Goal: Task Accomplishment & Management: Manage account settings

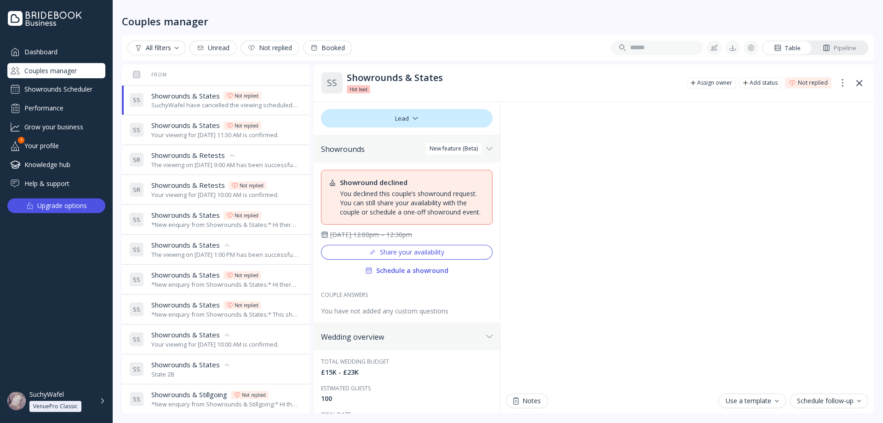
click at [52, 91] on div "Showrounds Scheduler" at bounding box center [56, 89] width 98 height 15
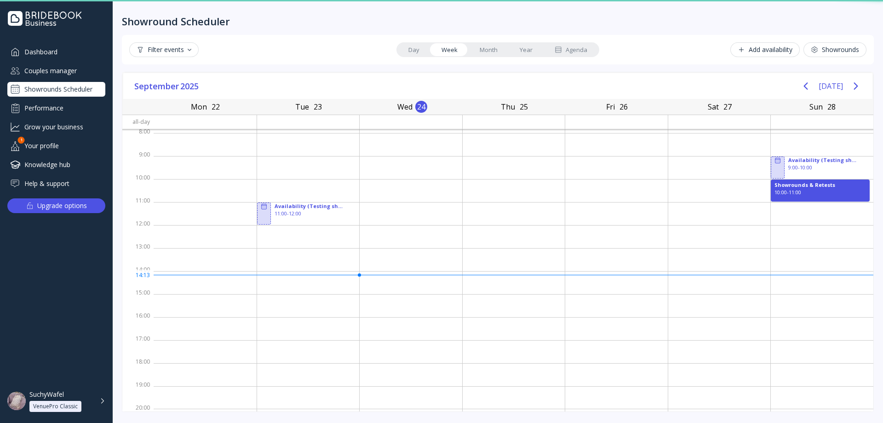
scroll to position [1, 0]
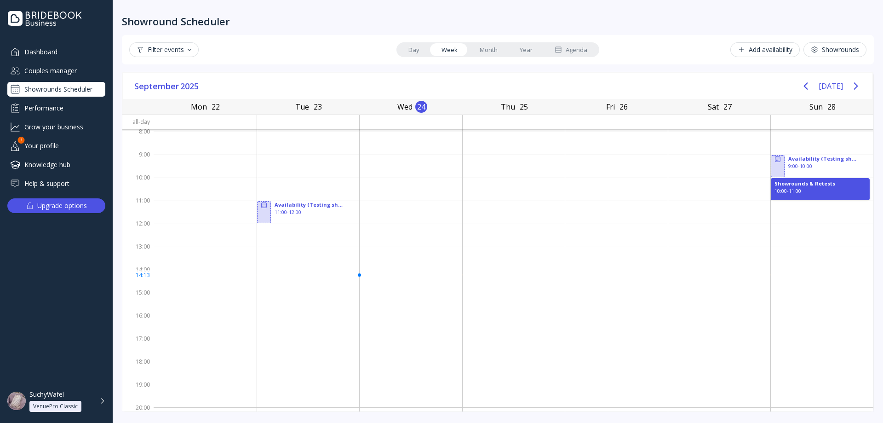
click at [28, 74] on div "Couples manager" at bounding box center [56, 70] width 98 height 15
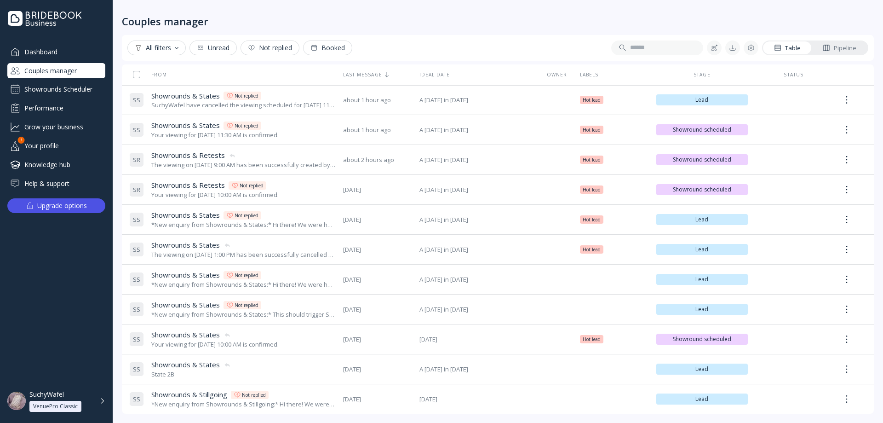
click at [86, 89] on div "Showrounds Scheduler" at bounding box center [56, 89] width 98 height 15
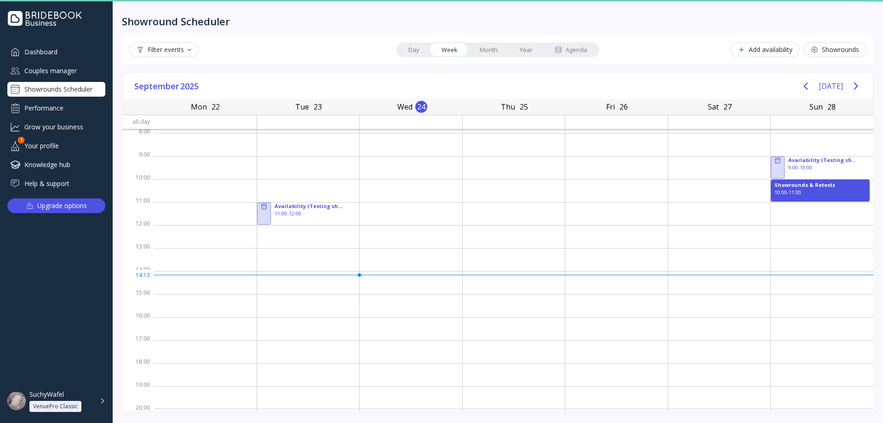
scroll to position [1, 0]
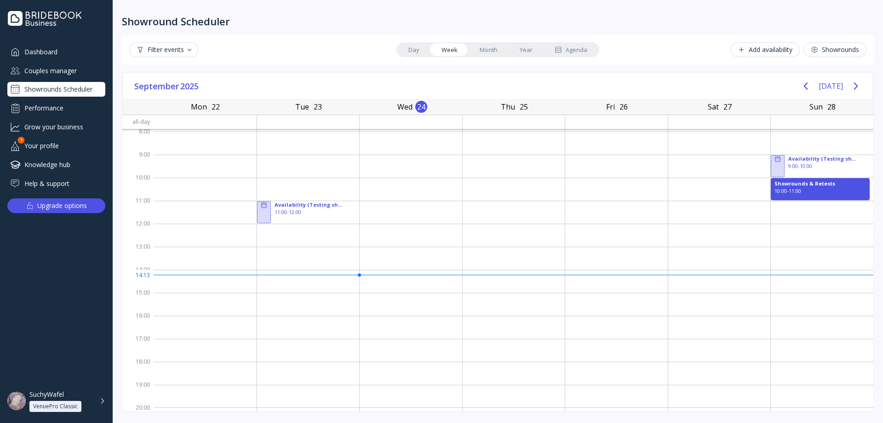
click at [599, 48] on div "Filter events Day Week Month Year Agenda Add availability Showrounds" at bounding box center [497, 49] width 737 height 15
click at [586, 51] on div "Agenda" at bounding box center [570, 50] width 33 height 9
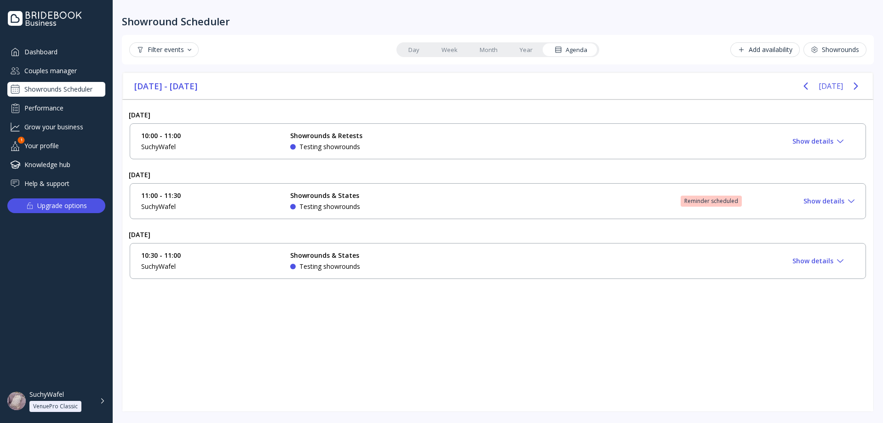
click at [726, 208] on div "11:00 - 11:30 SuchyWafel Showrounds & States Testing showrounds Reminder schedu…" at bounding box center [497, 201] width 713 height 20
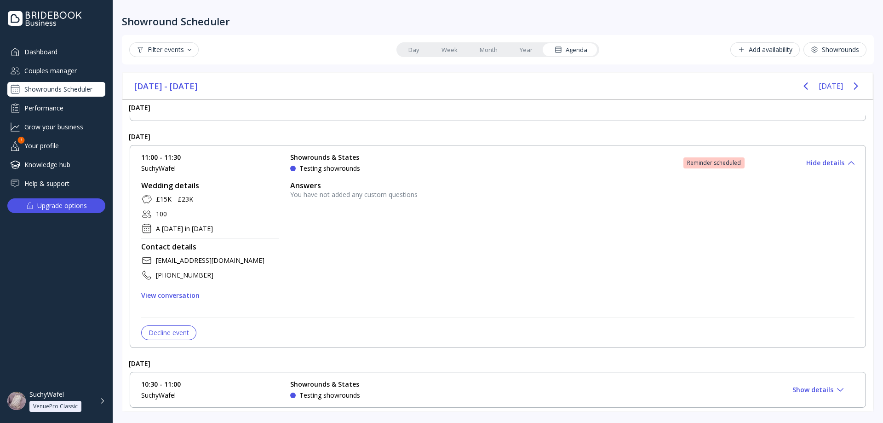
scroll to position [42, 0]
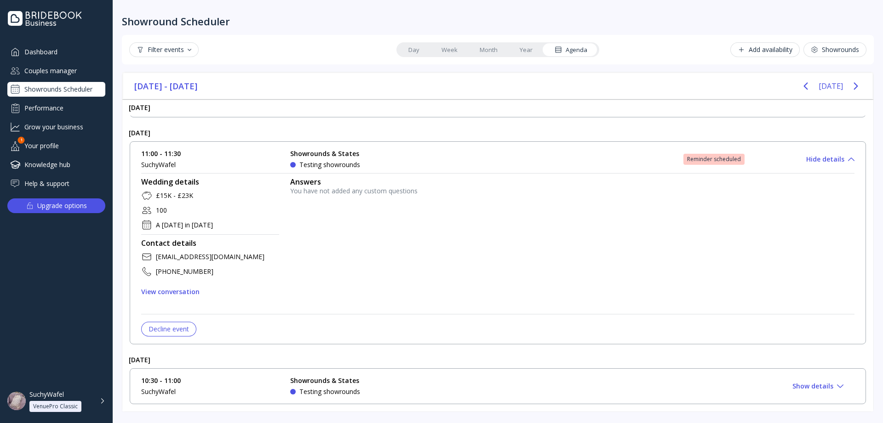
click at [172, 331] on div "Decline event" at bounding box center [169, 328] width 40 height 7
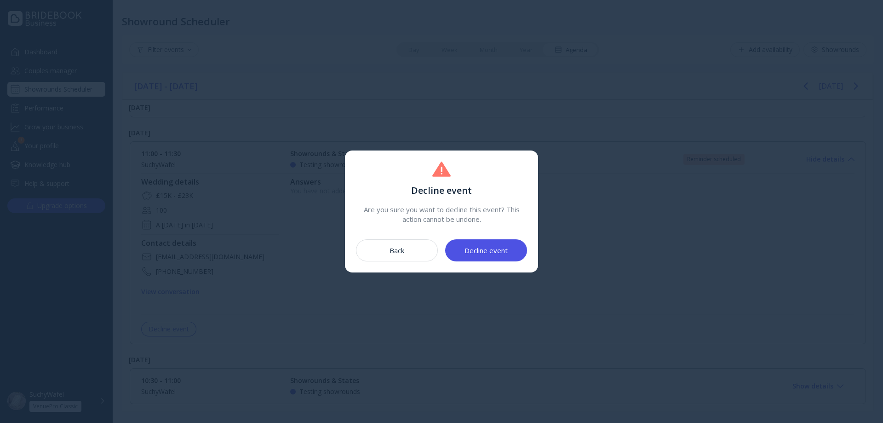
click at [409, 256] on button "Back" at bounding box center [397, 250] width 82 height 22
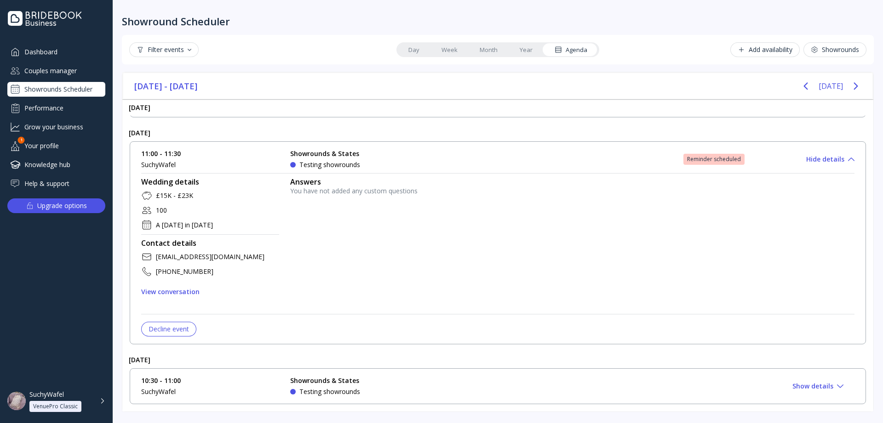
click at [179, 332] on div "Decline event" at bounding box center [169, 328] width 40 height 7
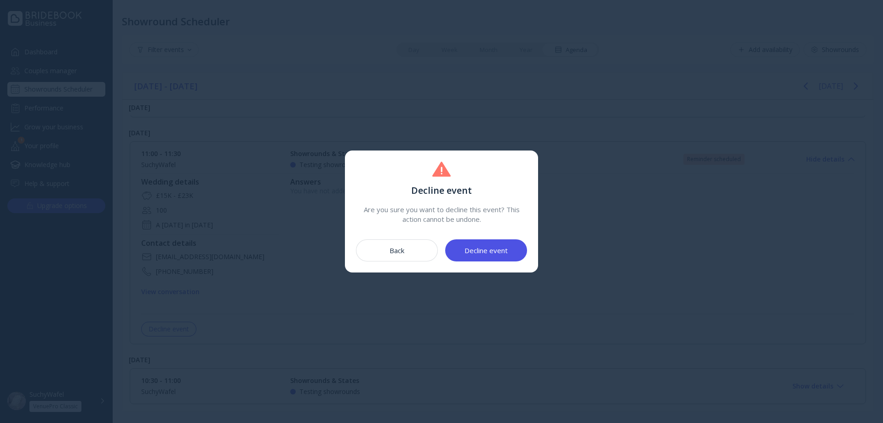
click at [503, 245] on button "Decline event" at bounding box center [486, 250] width 82 height 22
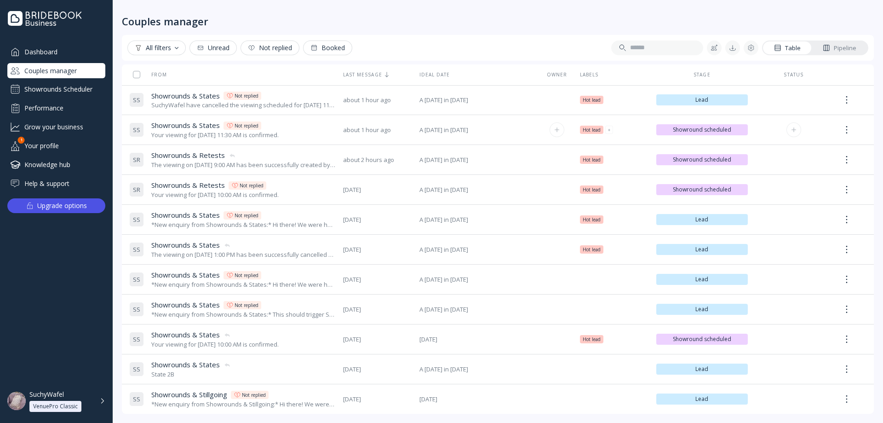
click at [279, 131] on div "Your viewing for [DATE] 11:30 AM is confirmed." at bounding box center [214, 135] width 127 height 9
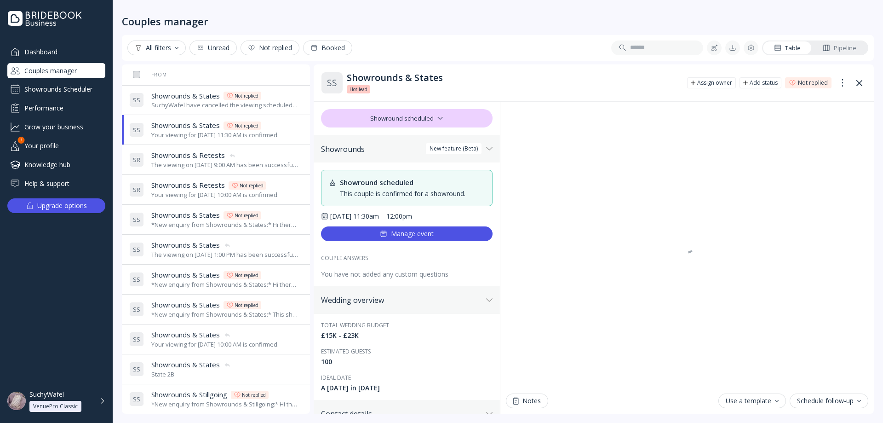
click at [240, 107] on div "SuchyWafel have cancelled the viewing scheduled for [DATE] 11:00 AM" at bounding box center [225, 105] width 148 height 9
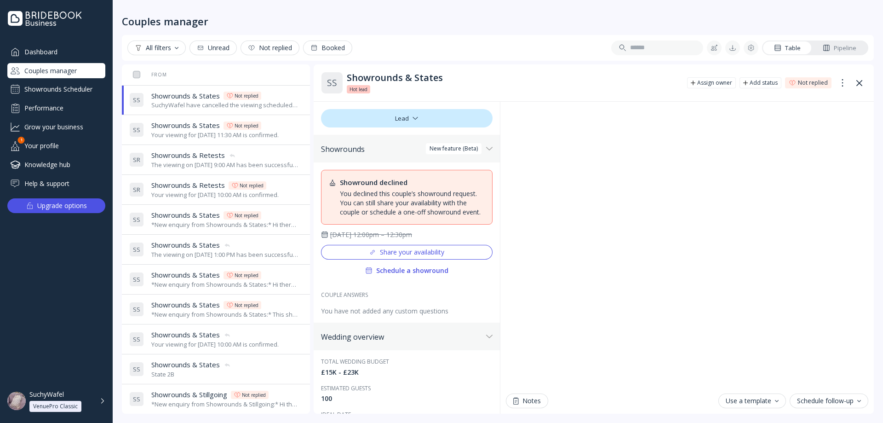
click at [611, 89] on div "Hot lead Hot lead Hot lead Hot lead Add label" at bounding box center [513, 89] width 333 height 8
click at [56, 90] on div "Showrounds Scheduler" at bounding box center [56, 89] width 98 height 15
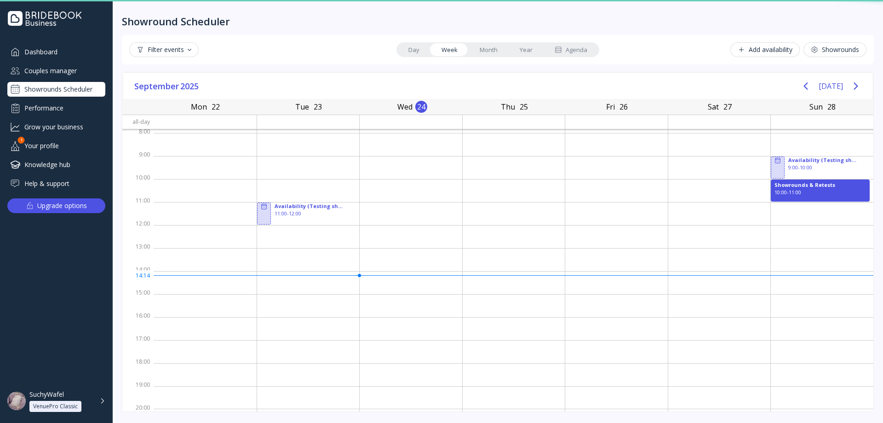
scroll to position [1, 0]
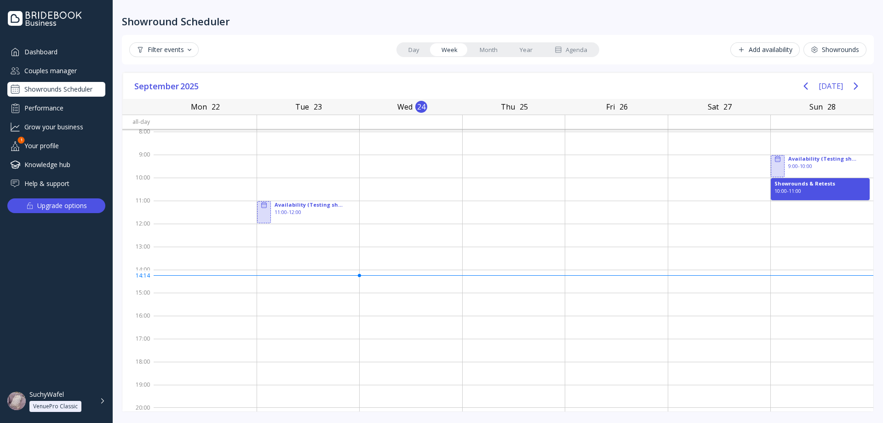
click at [577, 47] on div "Agenda" at bounding box center [570, 50] width 33 height 9
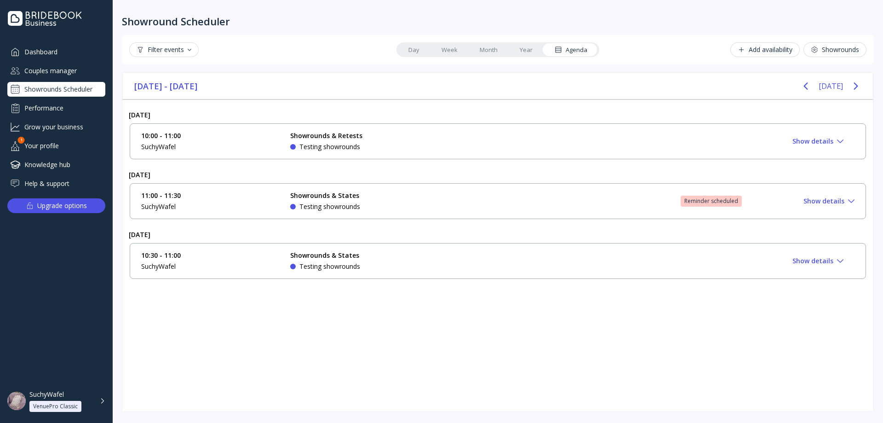
click at [726, 206] on div "Reminder scheduled" at bounding box center [710, 200] width 61 height 11
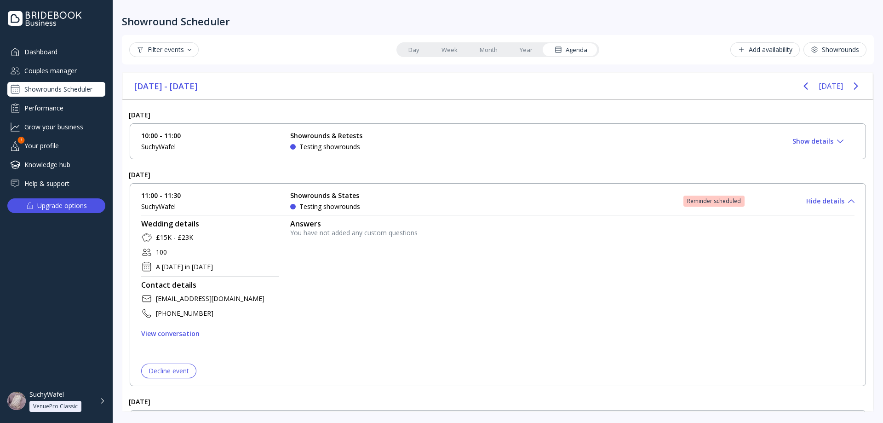
click at [173, 370] on div "Decline event" at bounding box center [169, 370] width 40 height 7
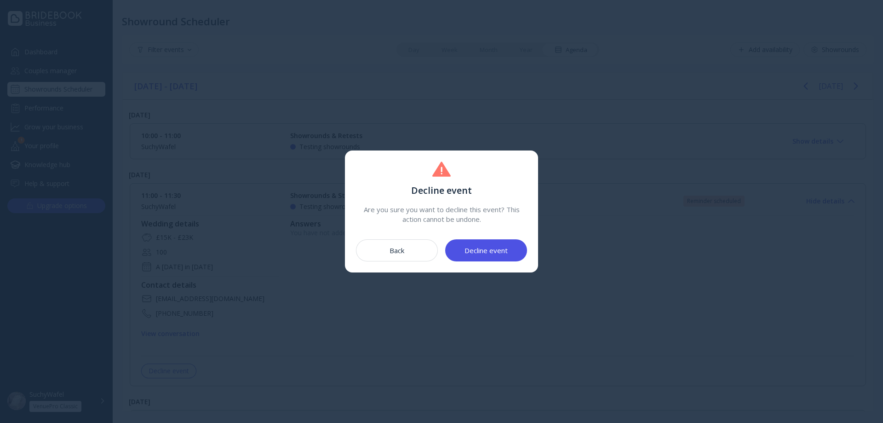
click at [496, 249] on div "Decline event" at bounding box center [485, 249] width 43 height 7
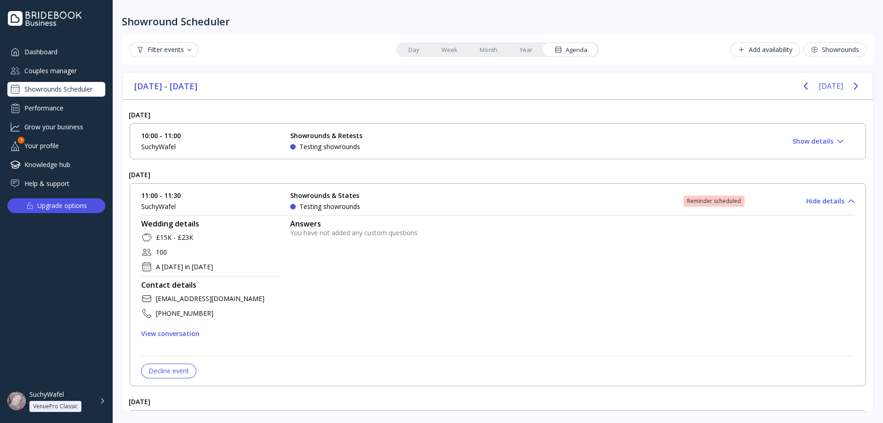
click at [50, 82] on div "Showrounds Scheduler" at bounding box center [56, 89] width 98 height 15
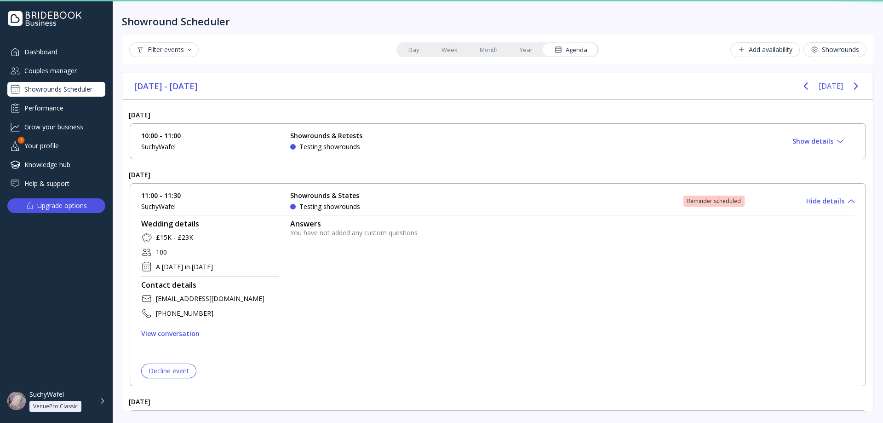
click at [50, 76] on div "Couples manager" at bounding box center [56, 70] width 98 height 15
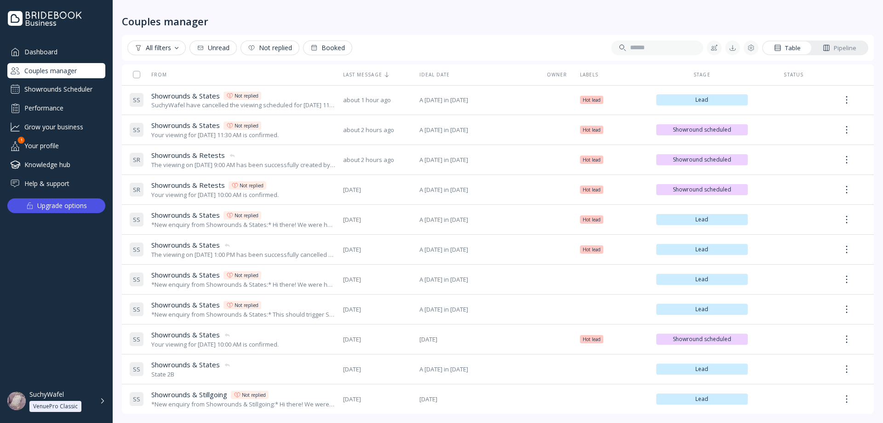
drag, startPoint x: 460, startPoint y: 12, endPoint x: 374, endPoint y: 76, distance: 107.5
click at [460, 12] on div "Couples manager" at bounding box center [498, 14] width 752 height 28
click at [237, 140] on div "S S Showrounds & States Showrounds & States Not replied Your viewing for Novemb…" at bounding box center [232, 130] width 206 height 26
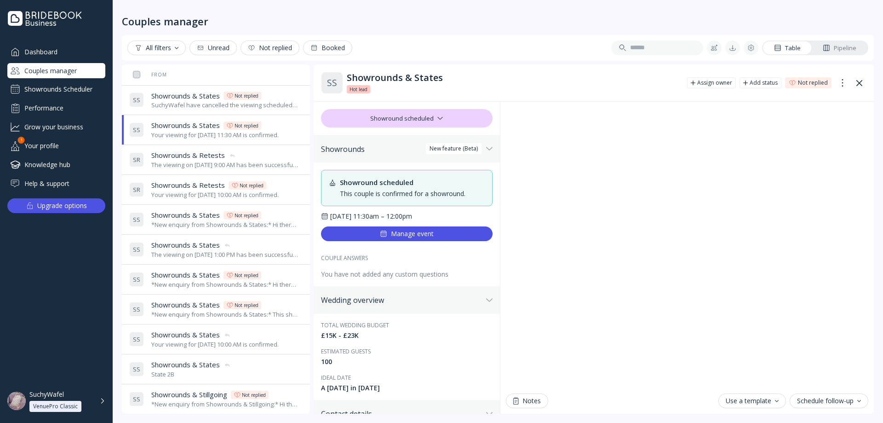
click at [222, 90] on div "S S Showrounds & States Showrounds & States Not replied SuchyWafel have cancell…" at bounding box center [214, 100] width 170 height 26
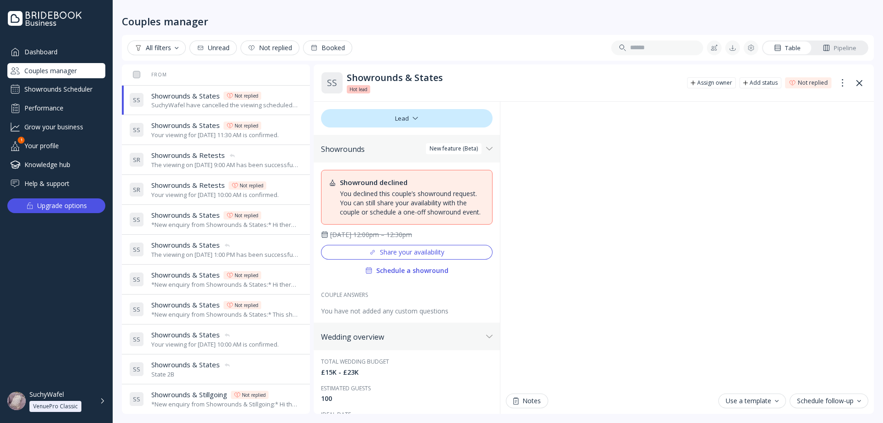
click at [78, 89] on div "Showrounds Scheduler" at bounding box center [56, 89] width 98 height 15
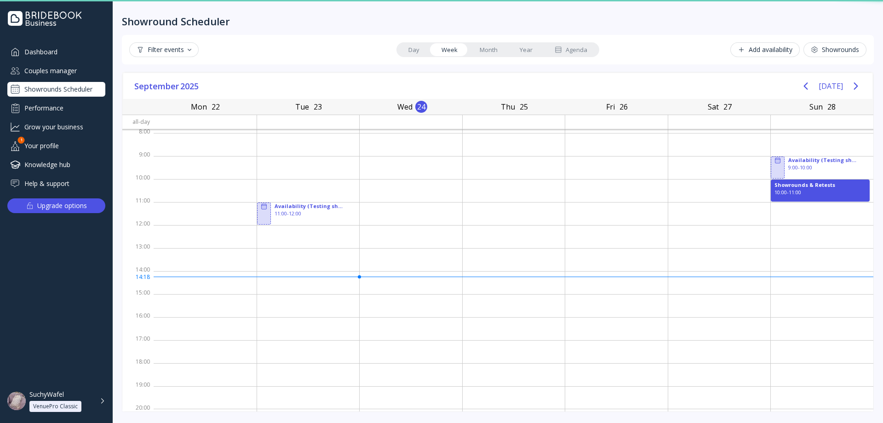
scroll to position [1, 0]
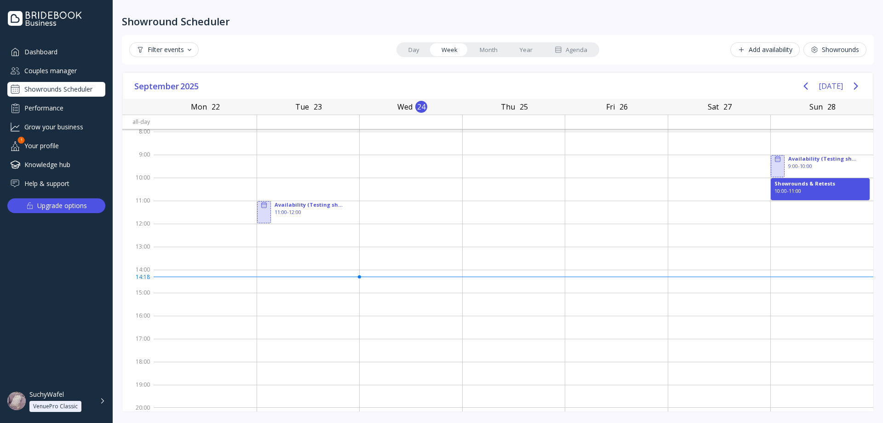
click at [560, 52] on icon at bounding box center [558, 50] width 6 height 6
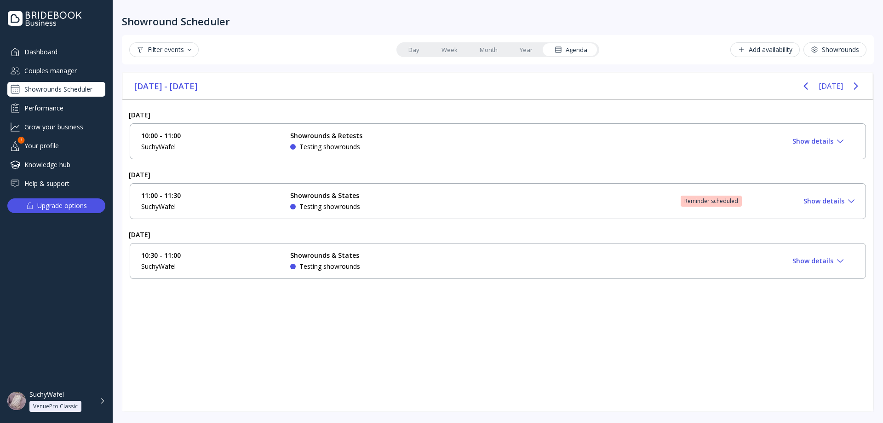
click at [550, 193] on div "11:00 - 11:30 SuchyWafel Showrounds & States Testing showrounds Reminder schedu…" at bounding box center [497, 201] width 713 height 20
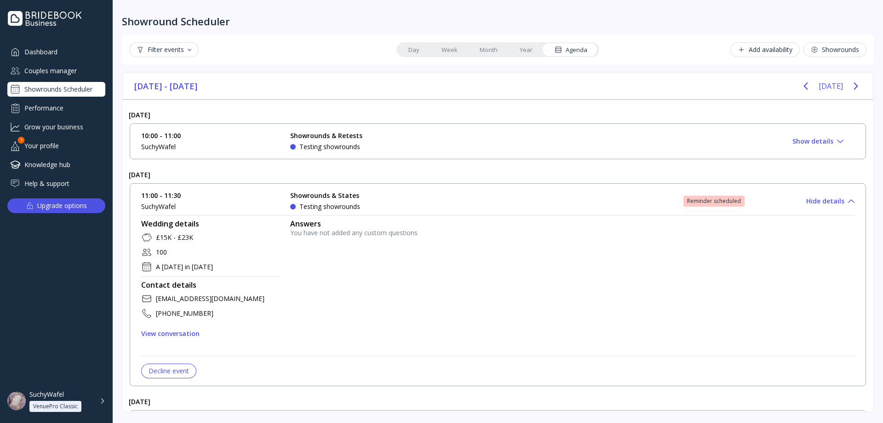
click at [163, 370] on div "Decline event" at bounding box center [169, 370] width 40 height 7
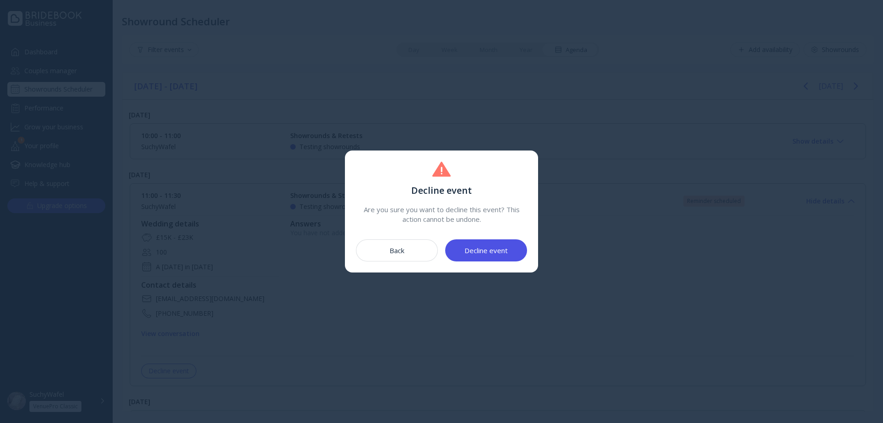
click at [516, 248] on button "Decline event" at bounding box center [486, 250] width 82 height 22
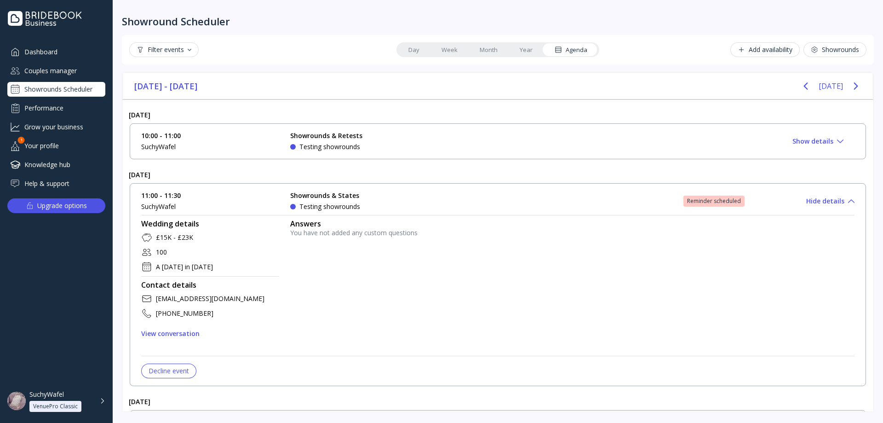
click at [646, 205] on div "11:00 - 11:30 SuchyWafel Showrounds & States Testing showrounds Reminder schedu…" at bounding box center [497, 201] width 713 height 20
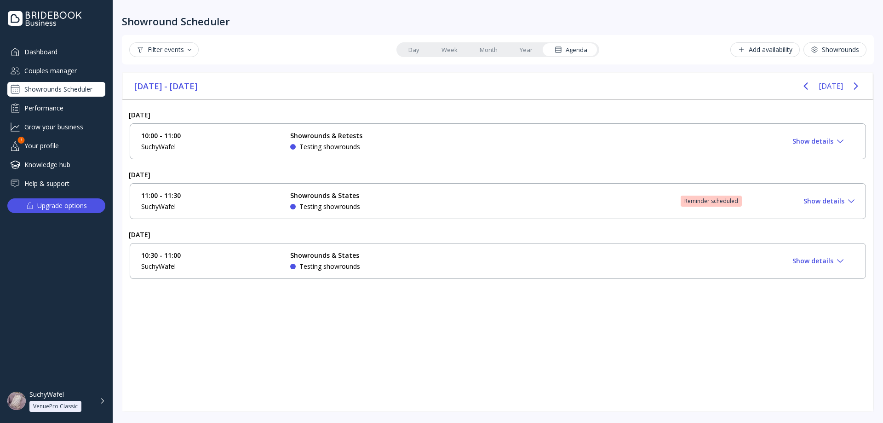
click at [724, 198] on div "Reminder scheduled" at bounding box center [711, 200] width 54 height 7
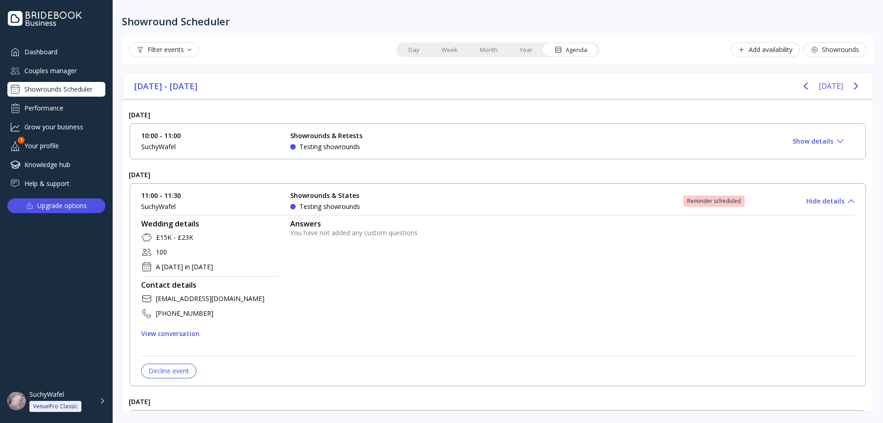
click at [707, 200] on div "Reminder scheduled" at bounding box center [714, 200] width 54 height 7
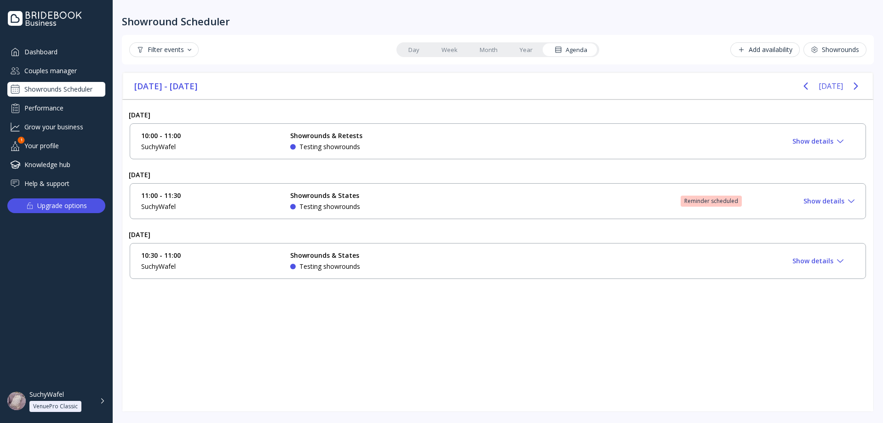
click at [707, 200] on div "Reminder scheduled" at bounding box center [711, 200] width 54 height 7
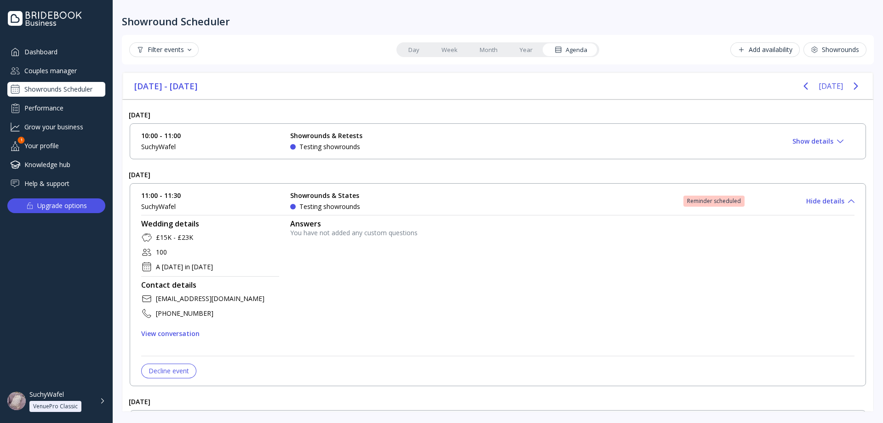
click at [178, 367] on div "Decline event" at bounding box center [169, 370] width 40 height 7
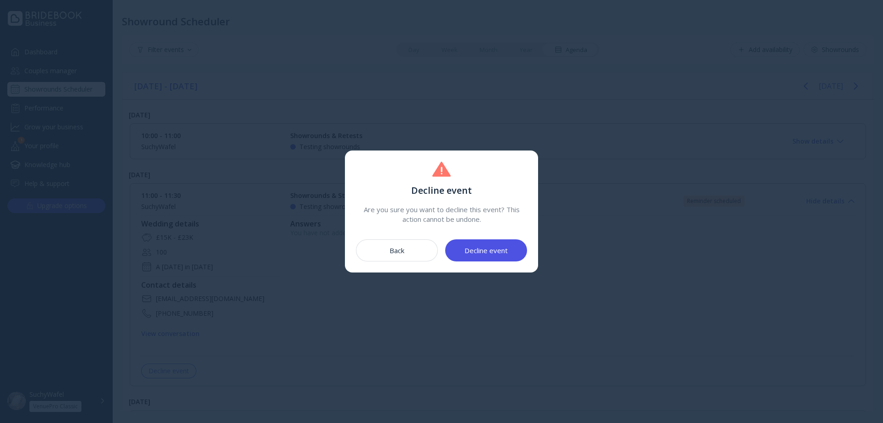
click at [467, 252] on div "Decline event" at bounding box center [485, 249] width 43 height 7
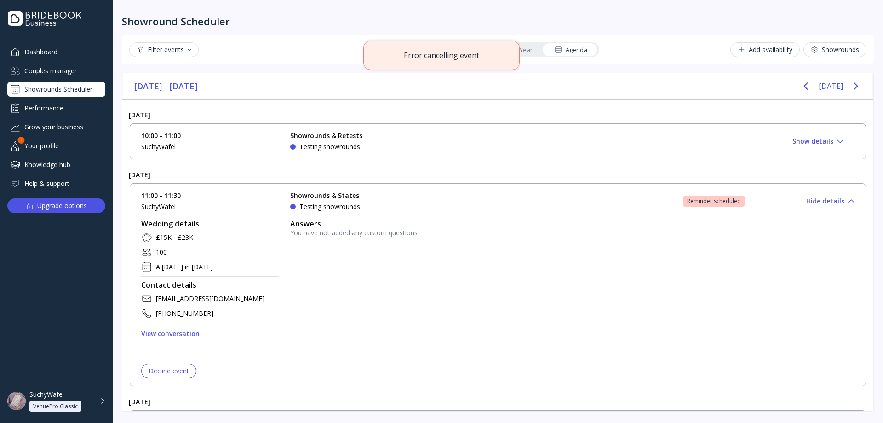
click at [433, 62] on div "Error cancelling event" at bounding box center [441, 54] width 156 height 29
click at [407, 31] on div "Showround Scheduler Filter events Day Week Month Year Agenda Add availability S…" at bounding box center [498, 211] width 770 height 423
click at [55, 74] on div "Couples manager" at bounding box center [56, 70] width 98 height 15
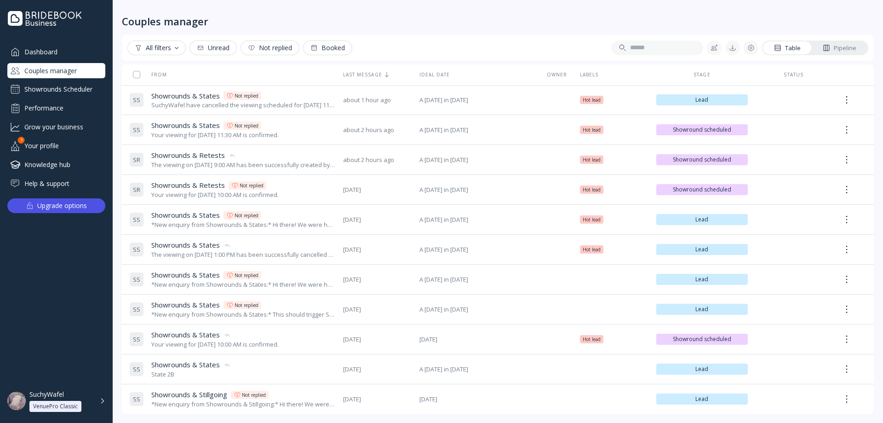
click at [61, 89] on div "Showrounds Scheduler" at bounding box center [56, 89] width 98 height 15
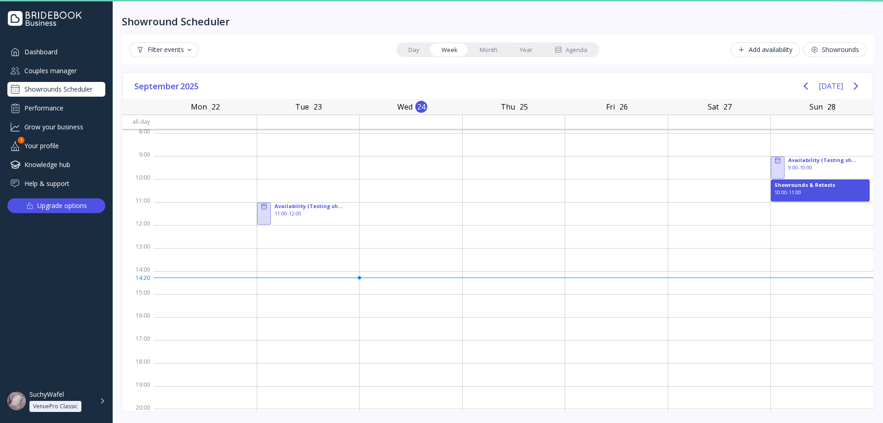
scroll to position [1, 0]
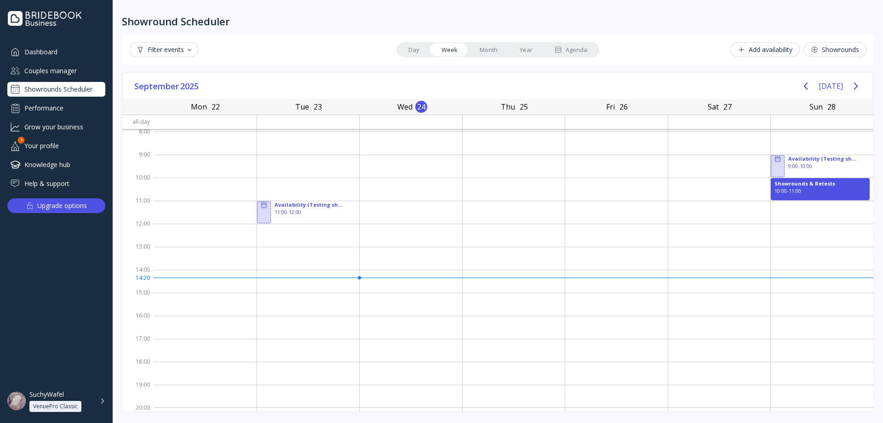
click at [491, 48] on link "Month" at bounding box center [489, 49] width 40 height 13
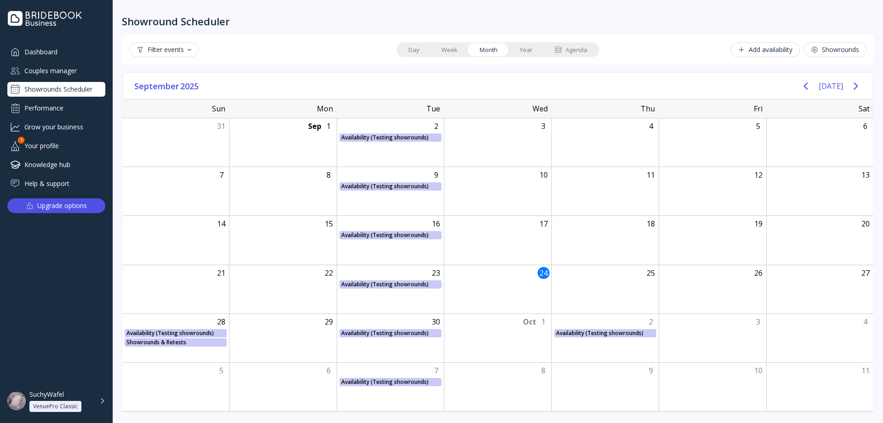
click at [564, 51] on div "Agenda" at bounding box center [570, 50] width 33 height 9
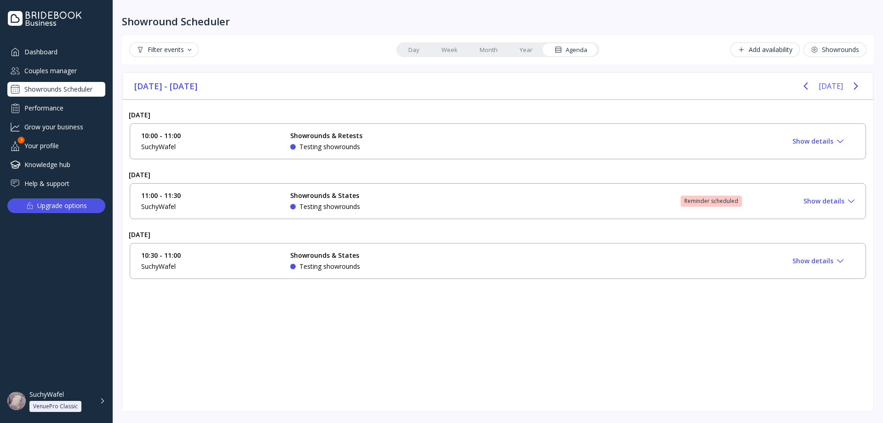
click at [378, 137] on div "Showrounds & Retests Testing showrounds" at bounding box center [359, 141] width 138 height 20
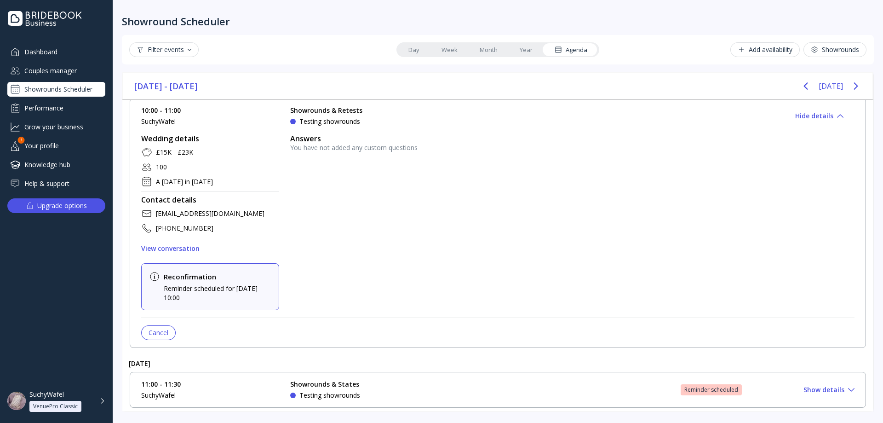
scroll to position [89, 0]
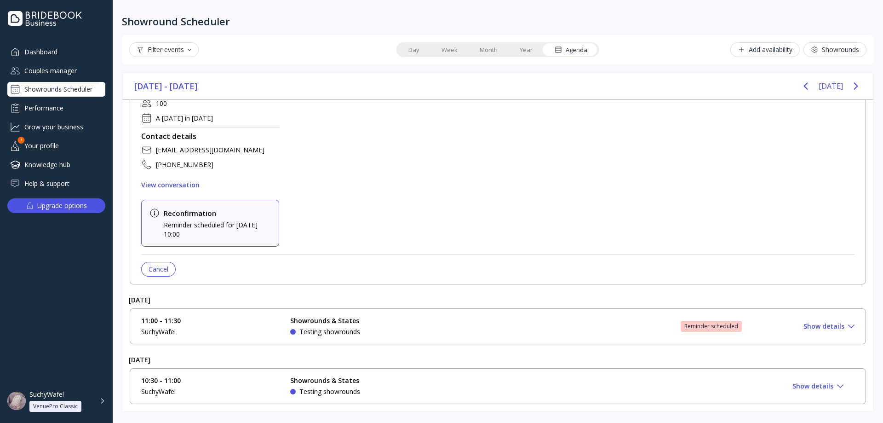
click at [152, 265] on div "Cancel" at bounding box center [159, 268] width 20 height 7
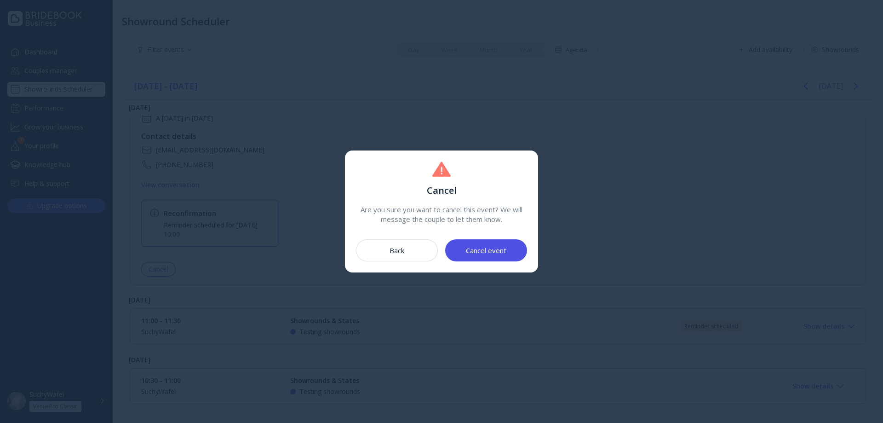
click at [403, 251] on div "Back" at bounding box center [396, 249] width 15 height 7
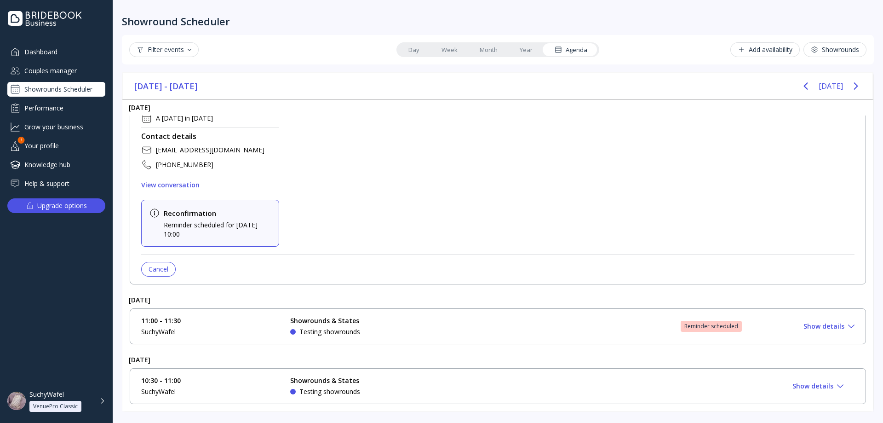
click at [352, 385] on div "Showrounds & States Testing showrounds" at bounding box center [325, 386] width 70 height 20
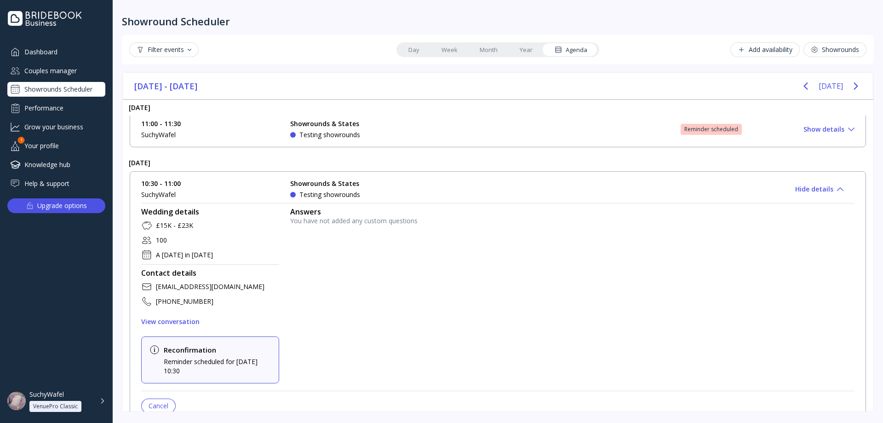
scroll to position [303, 0]
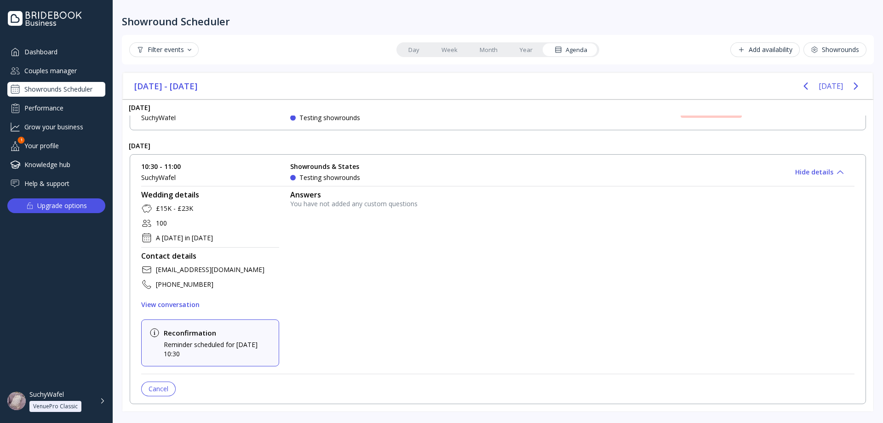
click at [157, 391] on div "Cancel" at bounding box center [159, 388] width 20 height 7
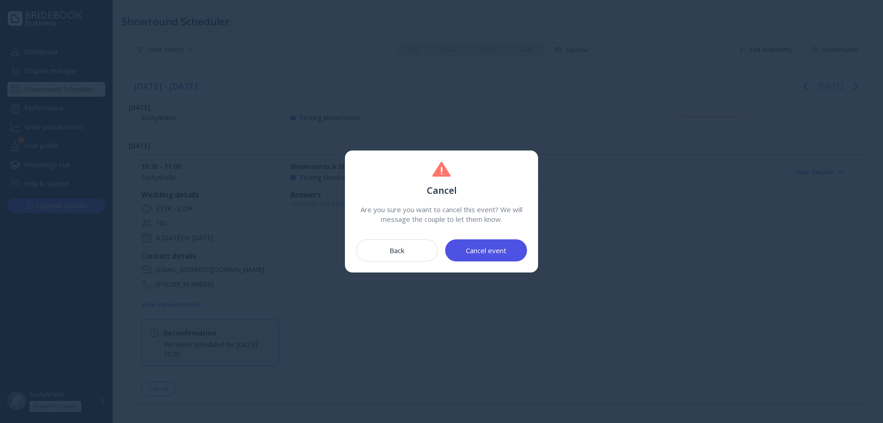
click at [501, 253] on div "Cancel event" at bounding box center [486, 249] width 40 height 7
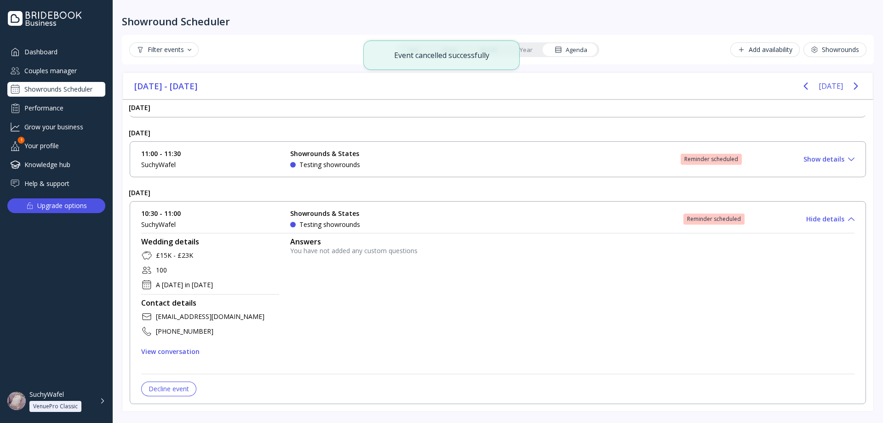
click at [617, 211] on div "10:30 - 11:00 SuchyWafel Showrounds & States Testing showrounds Reminder schedu…" at bounding box center [497, 219] width 713 height 20
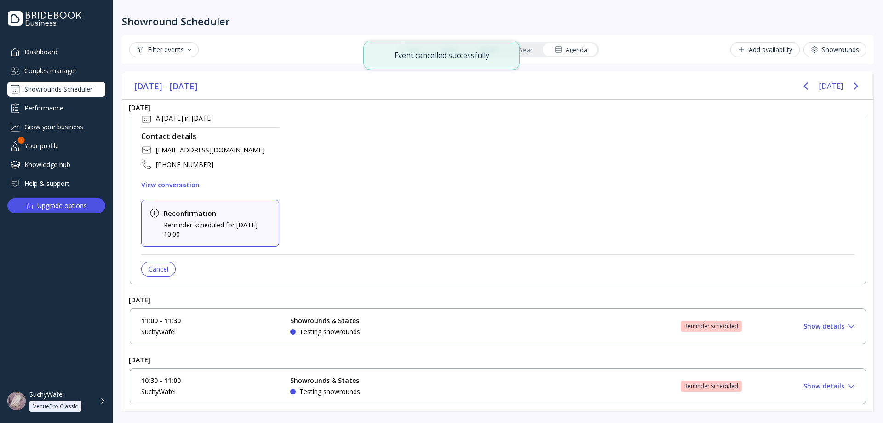
scroll to position [89, 0]
click at [510, 364] on div "18 Tue Nov 2025" at bounding box center [497, 359] width 751 height 16
click at [504, 377] on div "10:30 - 11:00 SuchyWafel Showrounds & States Testing showrounds Reminder schedu…" at bounding box center [498, 386] width 736 height 36
click at [496, 383] on div "10:30 - 11:00 SuchyWafel Showrounds & States Testing showrounds Reminder schedu…" at bounding box center [497, 386] width 713 height 20
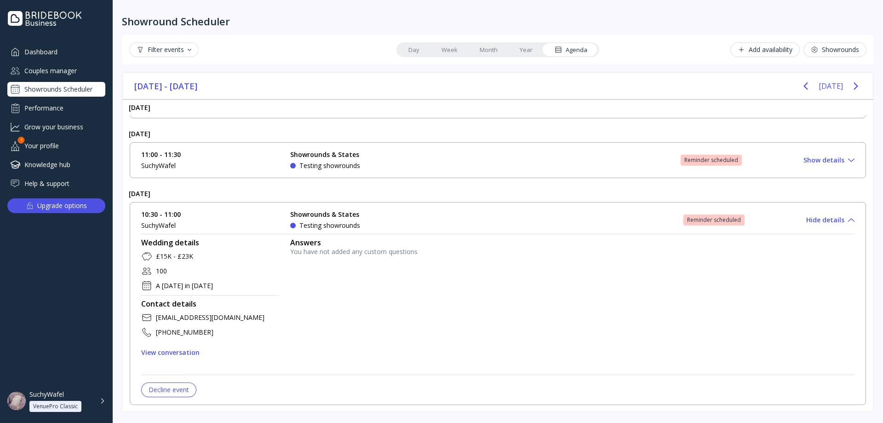
scroll to position [256, 0]
click at [442, 206] on div "10:30 - 11:00 SuchyWafel Showrounds & States Testing showrounds Reminder schedu…" at bounding box center [498, 302] width 736 height 203
click at [447, 228] on div "10:30 - 11:00 SuchyWafel Showrounds & States Testing showrounds Reminder schedu…" at bounding box center [497, 219] width 713 height 20
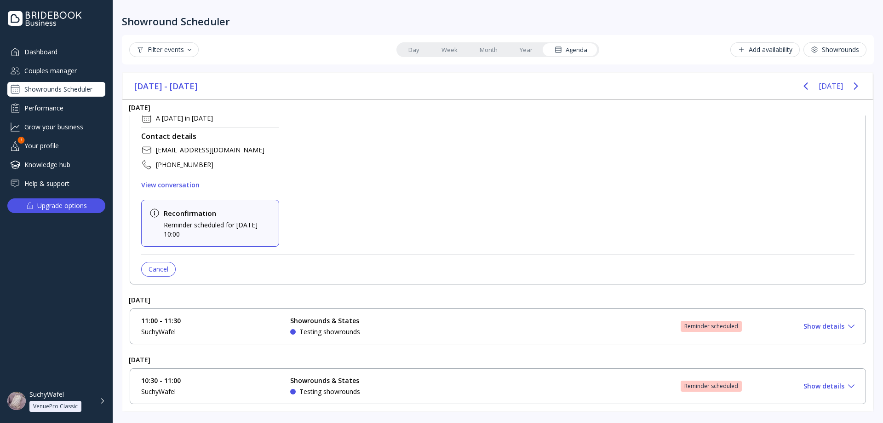
click at [441, 395] on div "10:30 - 11:00 SuchyWafel Showrounds & States Testing showrounds Reminder schedu…" at bounding box center [497, 386] width 713 height 20
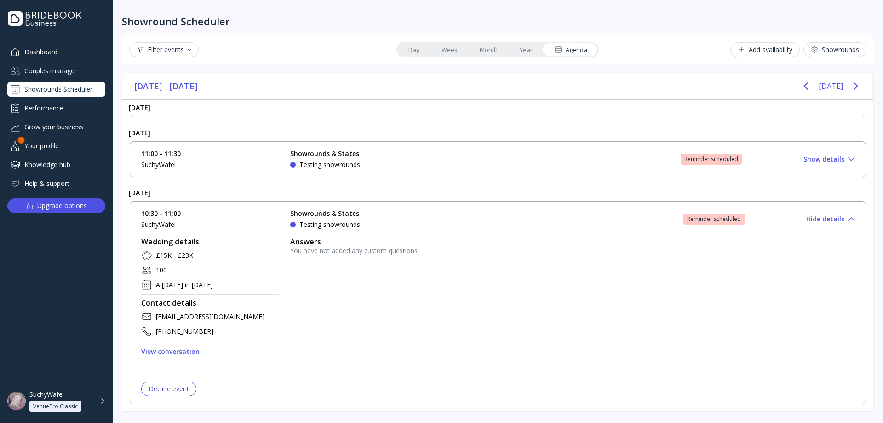
click at [183, 394] on button "Decline event" at bounding box center [168, 388] width 55 height 15
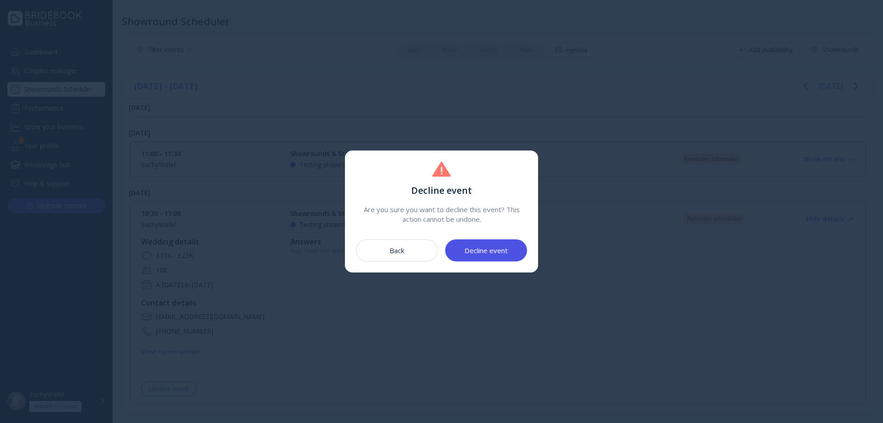
click at [473, 246] on div "Decline event" at bounding box center [485, 249] width 43 height 7
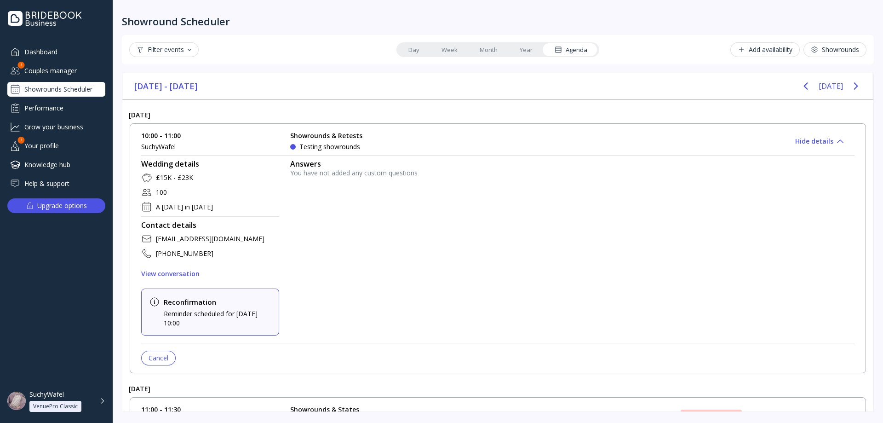
scroll to position [184, 0]
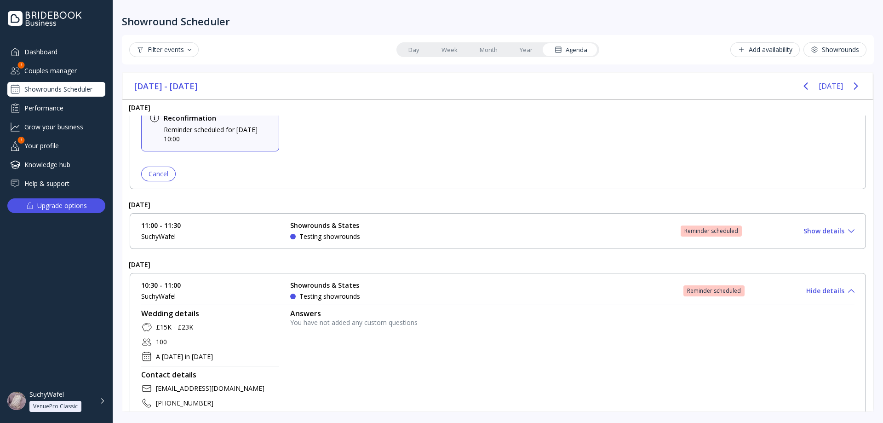
click at [162, 171] on div "Cancel" at bounding box center [159, 173] width 20 height 7
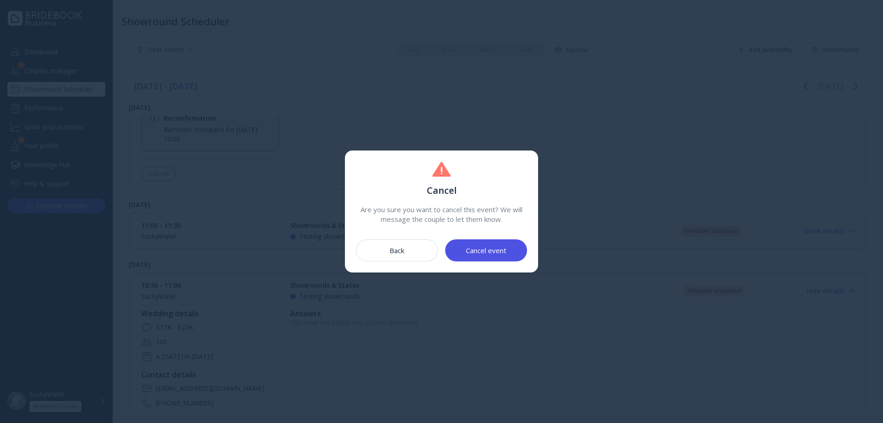
click at [482, 255] on button "Cancel event" at bounding box center [486, 250] width 82 height 22
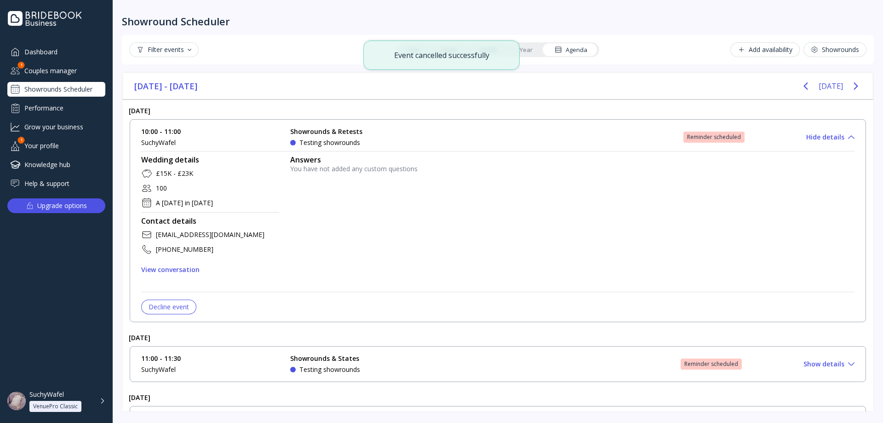
scroll to position [0, 0]
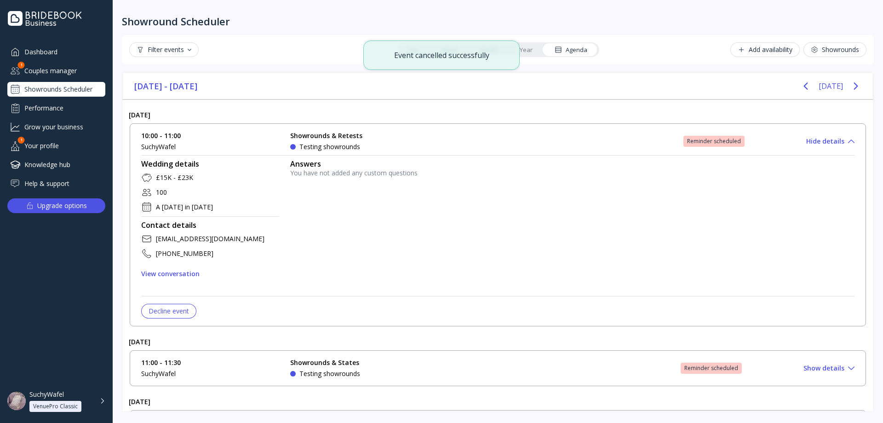
click at [166, 320] on div "10:00 - 11:00 SuchyWafel Showrounds & Retests Testing showrounds Reminder sched…" at bounding box center [498, 224] width 736 height 203
click at [168, 314] on div "Decline event" at bounding box center [169, 310] width 40 height 7
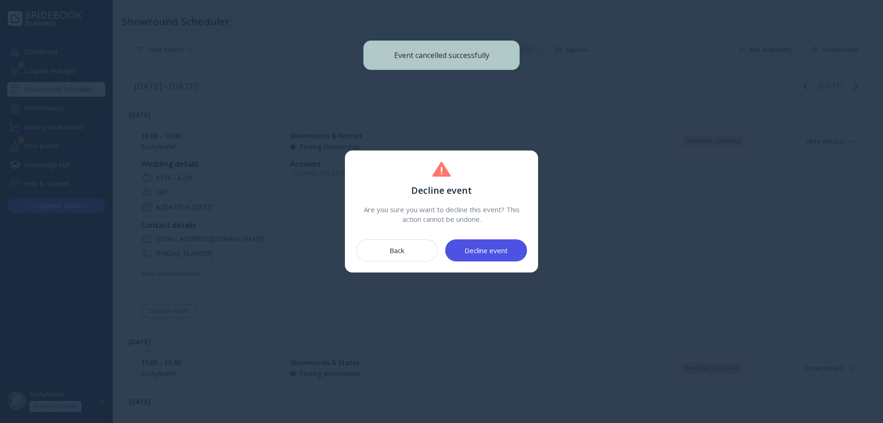
click at [463, 253] on button "Decline event" at bounding box center [486, 250] width 82 height 22
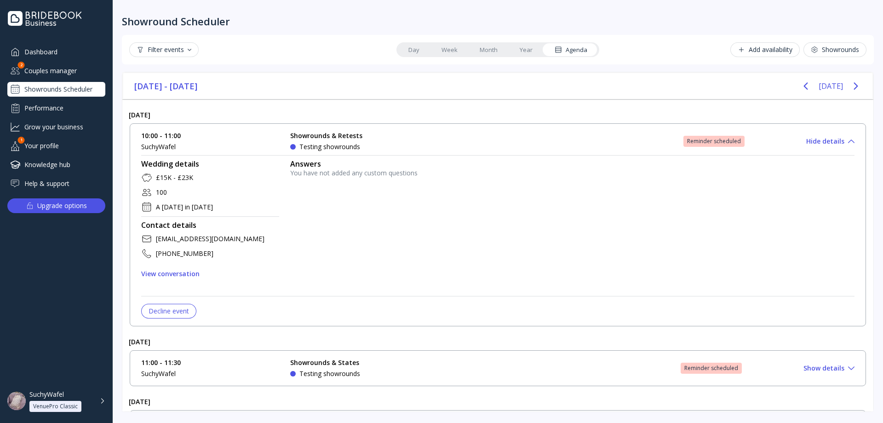
drag, startPoint x: 715, startPoint y: 138, endPoint x: 709, endPoint y: 140, distance: 6.1
click at [709, 140] on div "Reminder scheduled" at bounding box center [714, 140] width 54 height 7
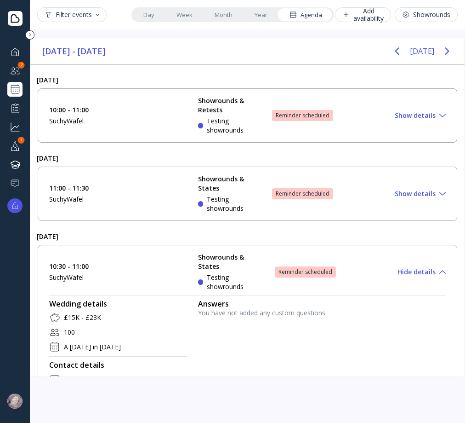
click at [308, 115] on div "Reminder scheduled" at bounding box center [303, 115] width 54 height 7
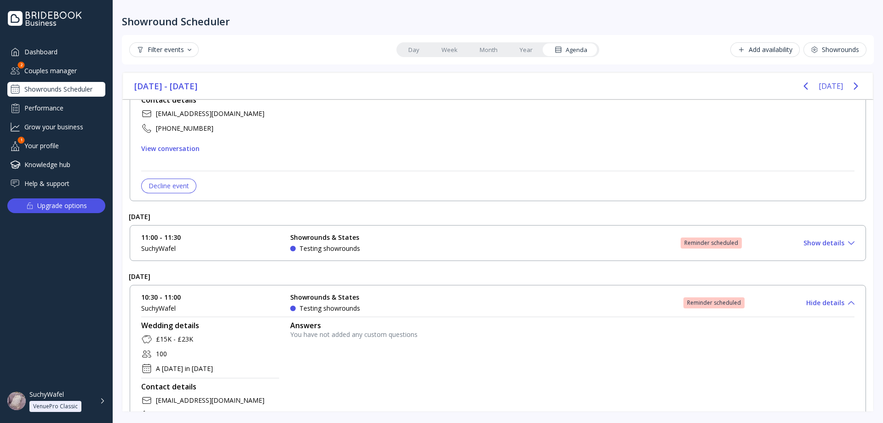
scroll to position [117, 0]
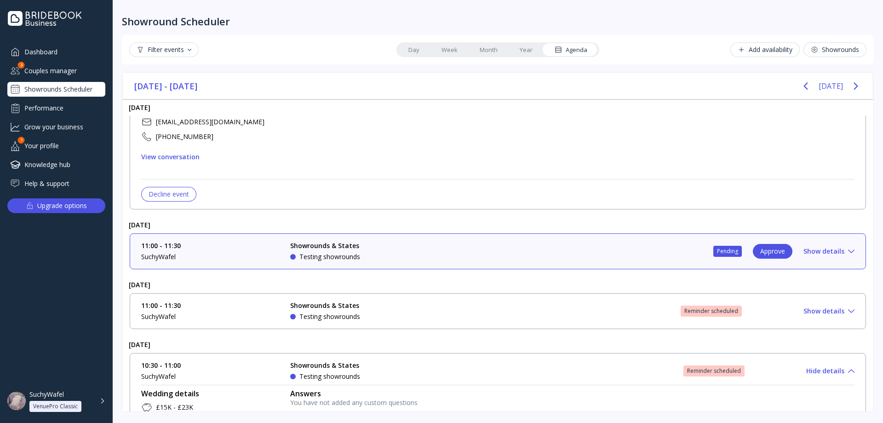
click at [43, 74] on div "Couples manager" at bounding box center [56, 70] width 98 height 15
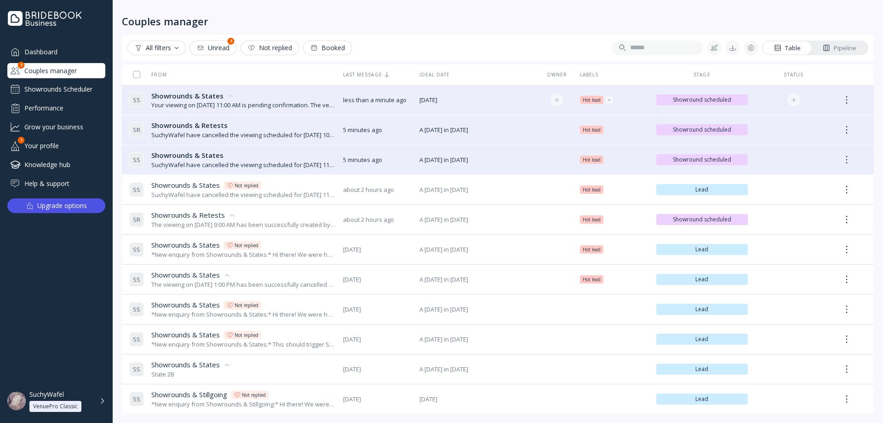
click at [259, 101] on div "Your viewing on [DATE] 11:00 AM is pending confirmation. The venue will approve…" at bounding box center [243, 105] width 184 height 9
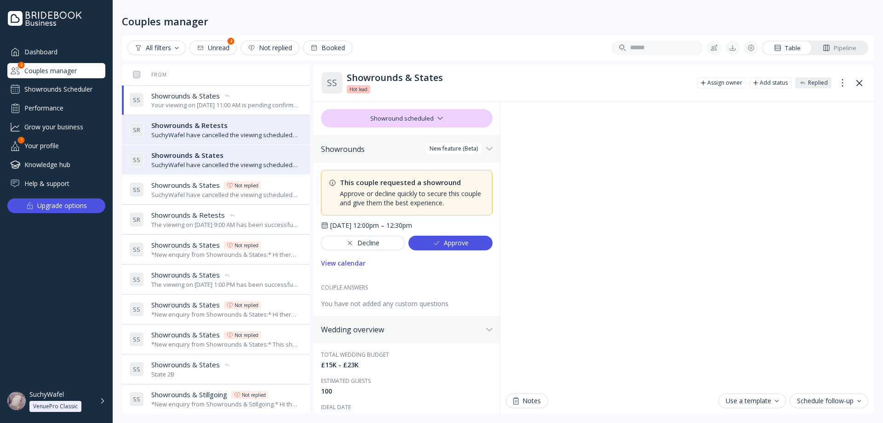
drag, startPoint x: 456, startPoint y: 222, endPoint x: 327, endPoint y: 226, distance: 128.3
click at [327, 226] on div "Tuesday, 7 October 12:00pm – 12:30pm" at bounding box center [406, 225] width 171 height 9
click at [72, 86] on div "Showrounds Scheduler" at bounding box center [56, 89] width 98 height 15
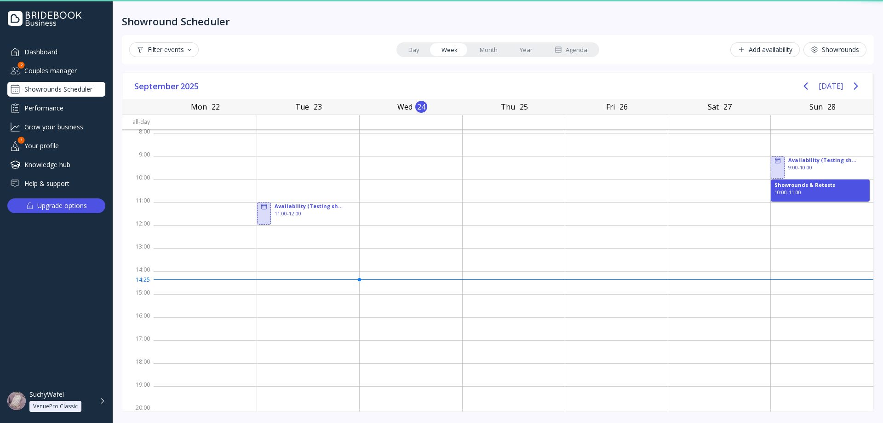
scroll to position [1, 0]
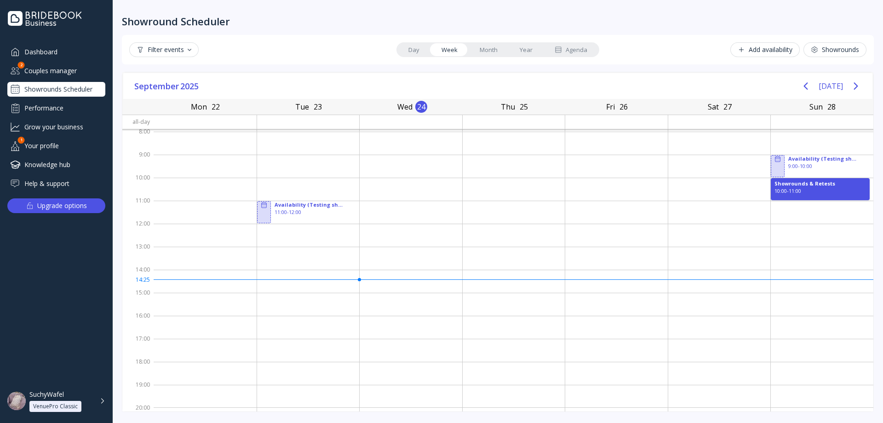
click at [567, 52] on div "Agenda" at bounding box center [570, 50] width 33 height 9
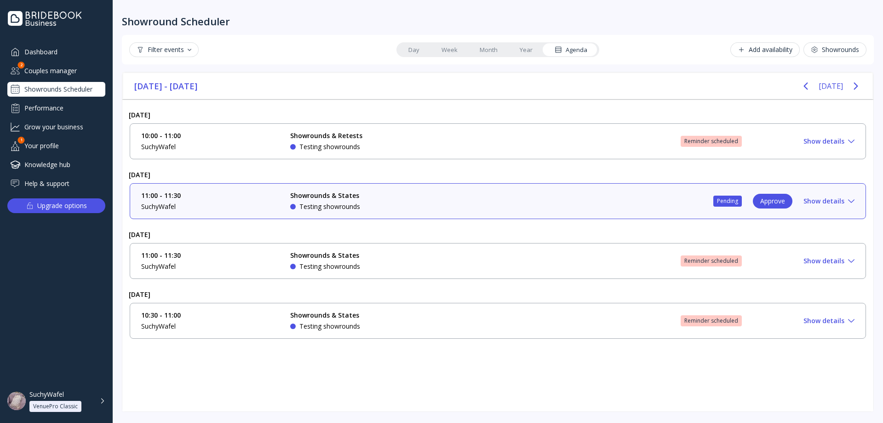
click at [493, 200] on div "11:00 - 11:30 SuchyWafel Showrounds & States Testing showrounds Pending Approve…" at bounding box center [497, 201] width 713 height 20
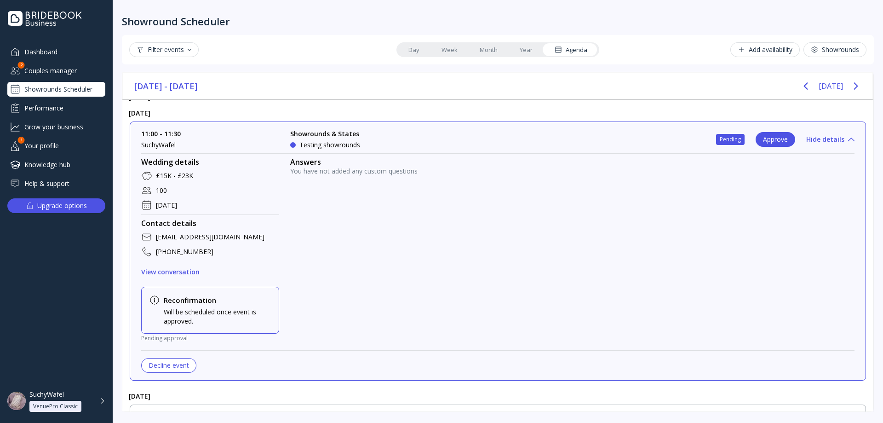
scroll to position [92, 0]
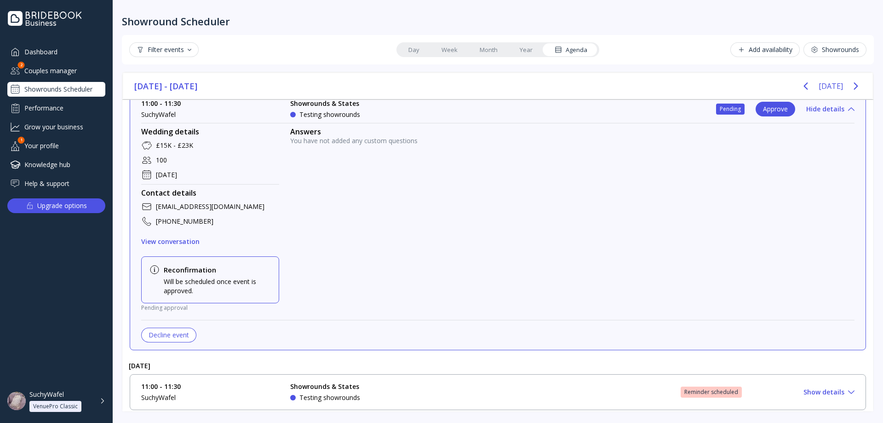
click at [181, 332] on div "Decline event" at bounding box center [169, 334] width 40 height 7
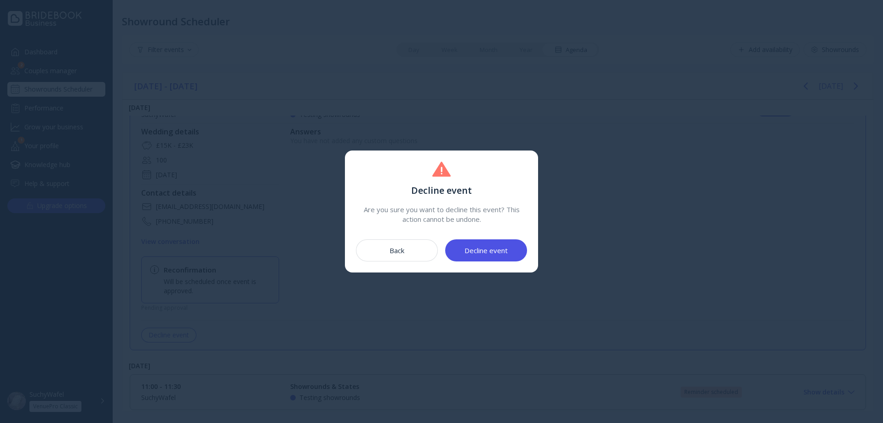
click at [497, 249] on div "Decline event" at bounding box center [485, 249] width 43 height 7
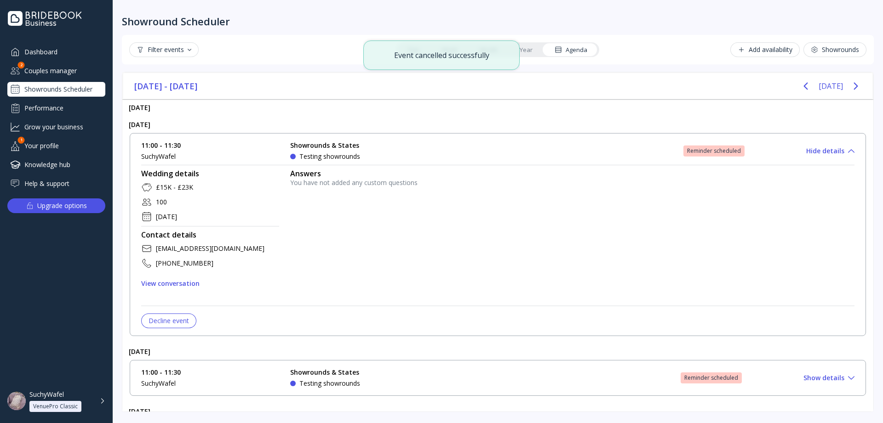
scroll to position [46, 0]
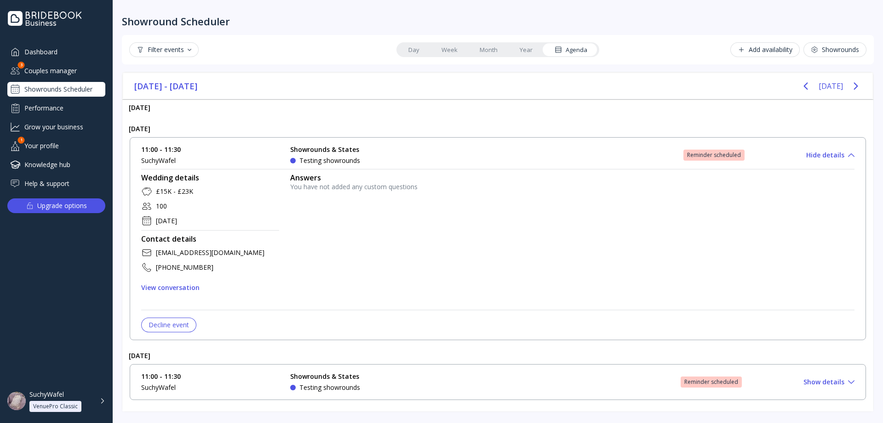
click at [173, 326] on div "Decline event" at bounding box center [169, 324] width 40 height 7
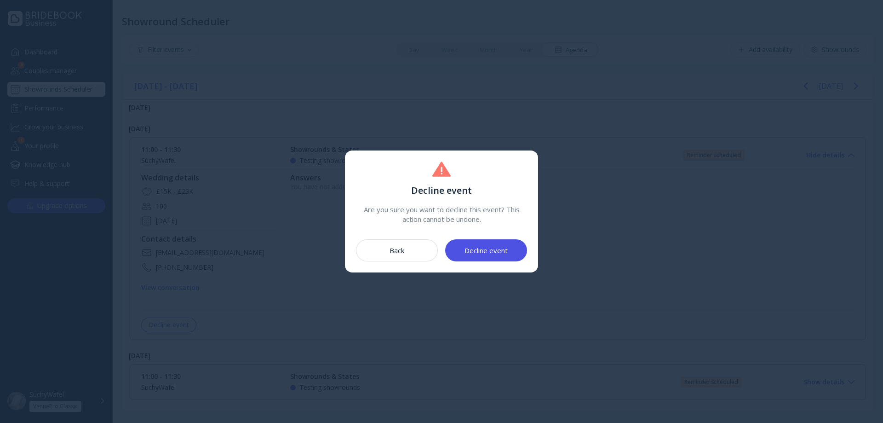
click at [490, 252] on div "Decline event" at bounding box center [485, 249] width 43 height 7
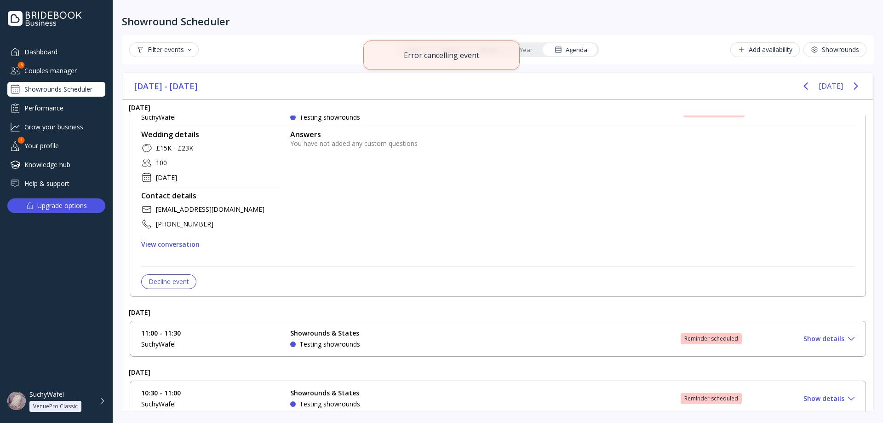
scroll to position [102, 0]
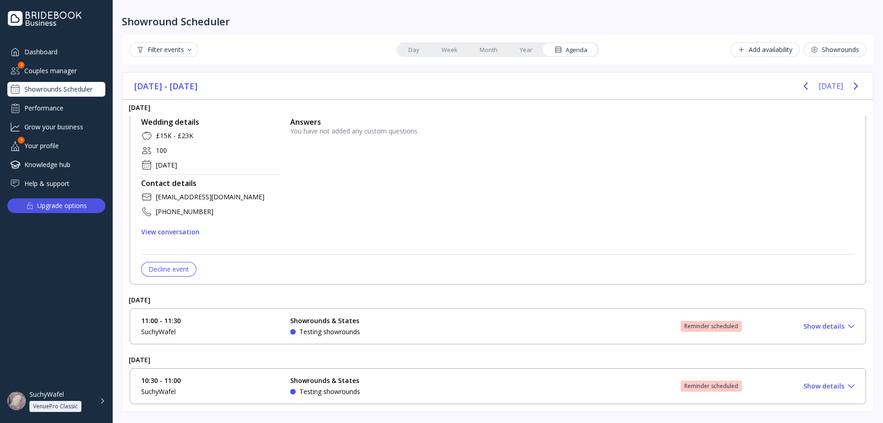
click at [406, 326] on div "Showrounds & States Testing showrounds" at bounding box center [359, 326] width 138 height 20
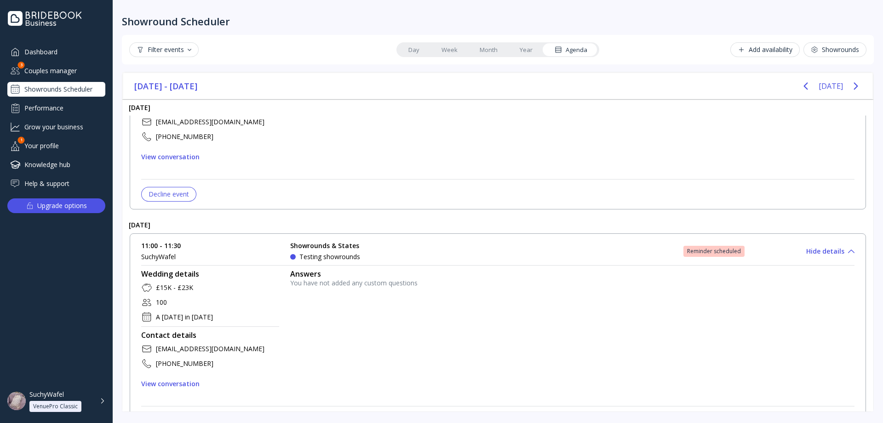
click at [400, 269] on div "Answers" at bounding box center [572, 273] width 564 height 9
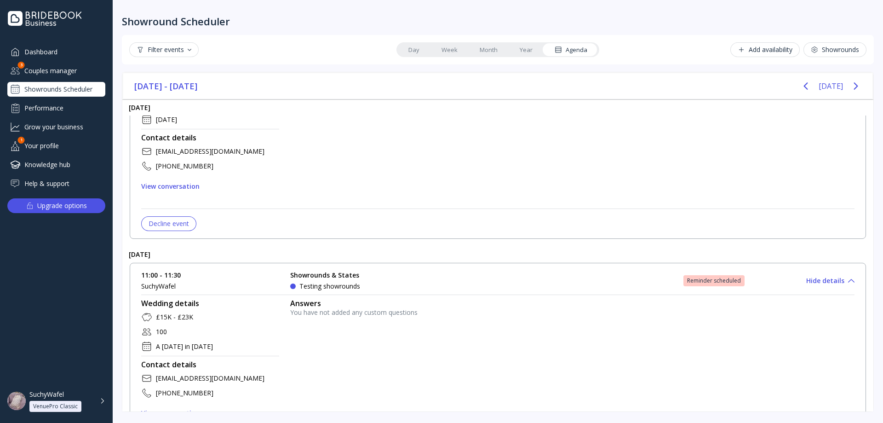
scroll to position [39, 0]
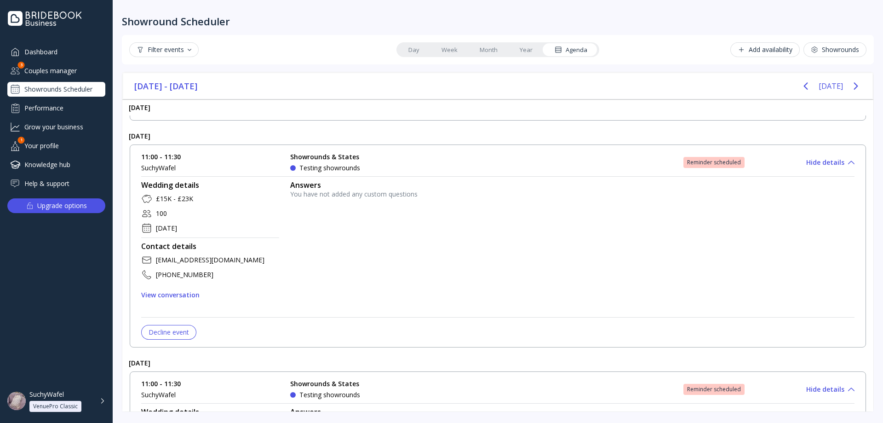
click at [371, 182] on div "Answers" at bounding box center [572, 184] width 564 height 9
click at [384, 165] on div "Showrounds & States Testing showrounds" at bounding box center [359, 162] width 138 height 20
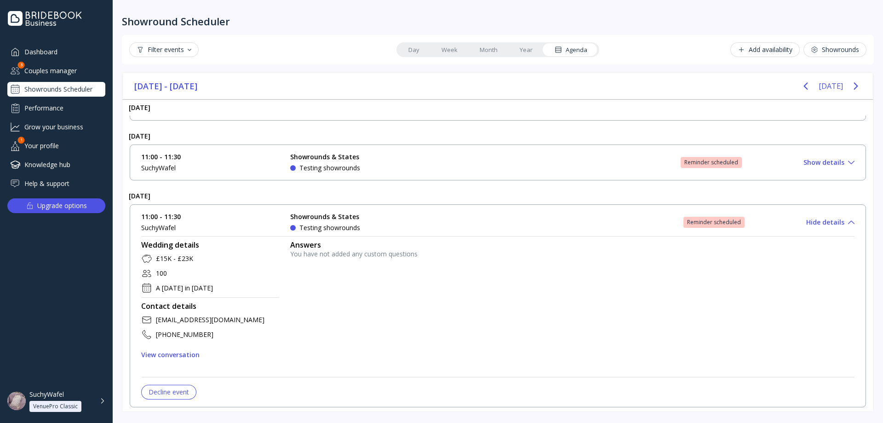
click at [174, 310] on div "Contact details" at bounding box center [210, 305] width 138 height 9
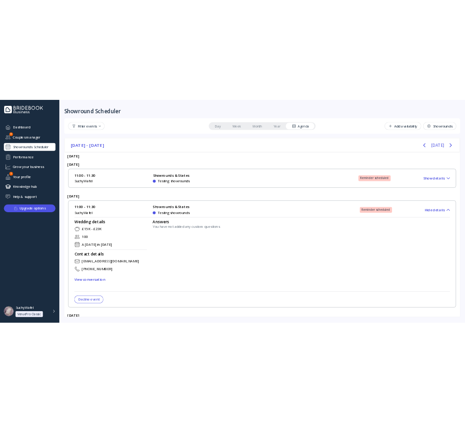
scroll to position [102, 0]
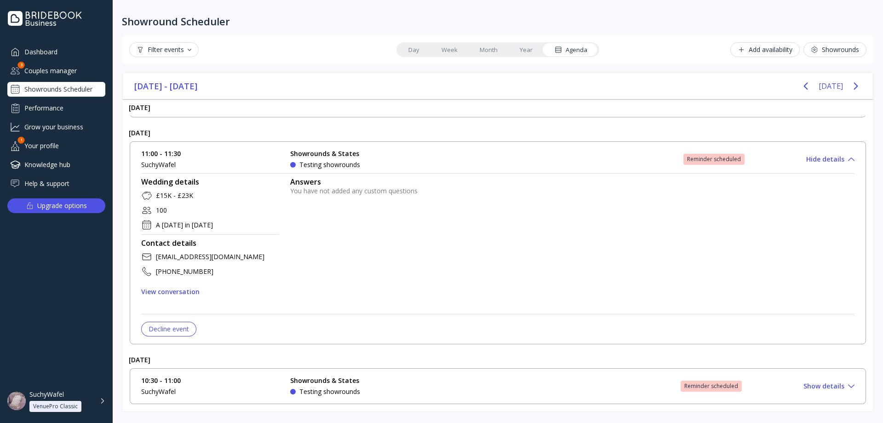
click at [181, 327] on div "Decline event" at bounding box center [169, 328] width 40 height 7
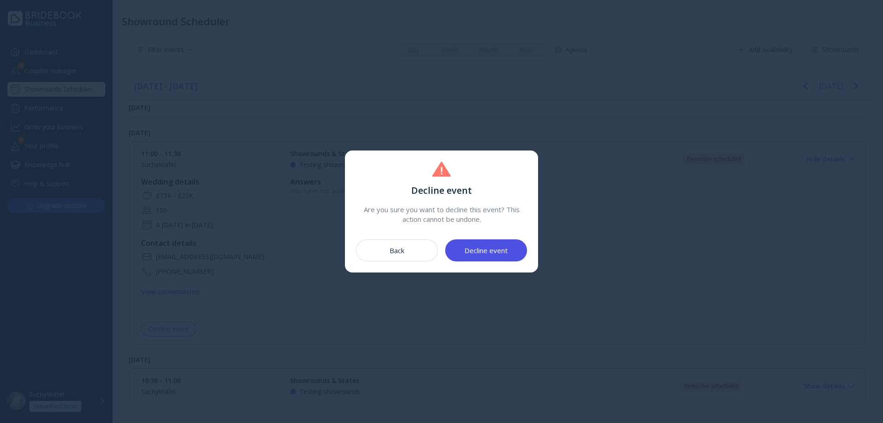
click at [493, 257] on button "Decline event" at bounding box center [486, 250] width 82 height 22
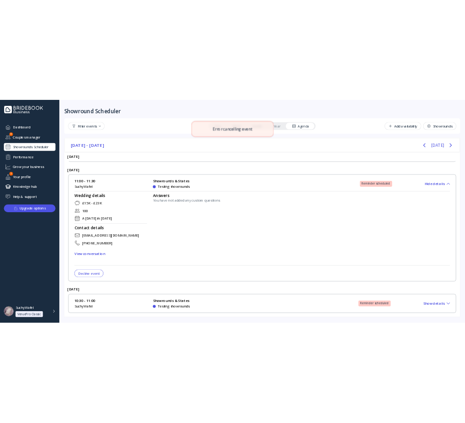
scroll to position [120, 0]
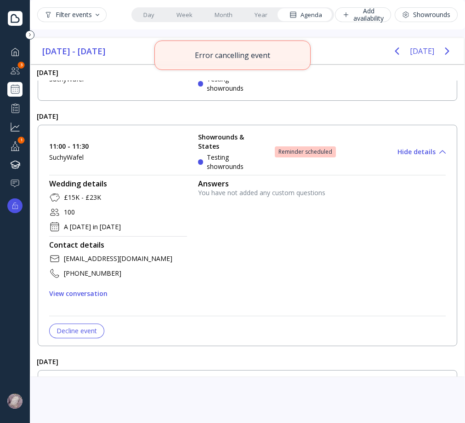
click at [83, 330] on div "Decline event" at bounding box center [77, 330] width 40 height 7
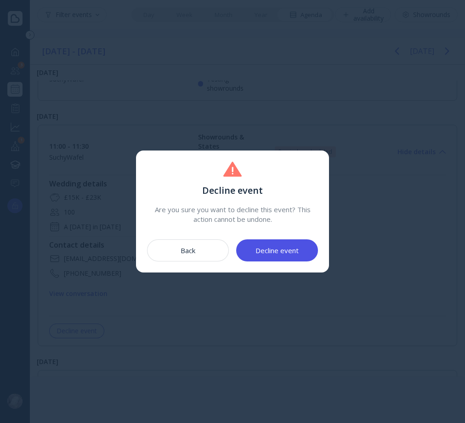
click at [269, 255] on button "Decline event" at bounding box center [277, 250] width 82 height 22
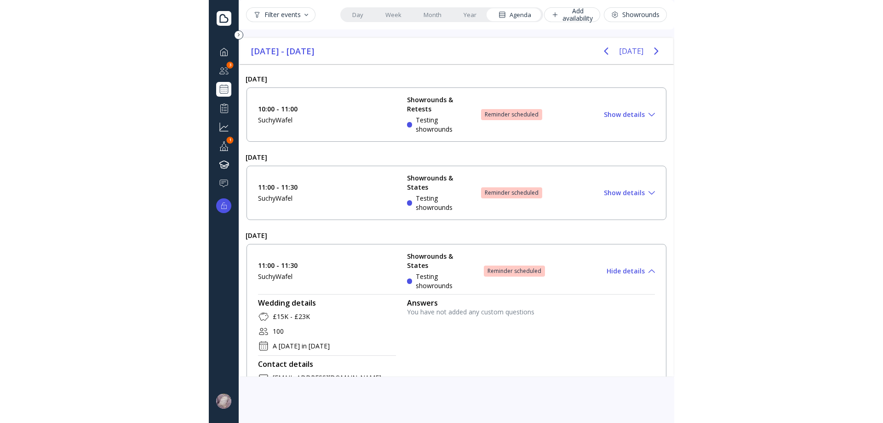
scroll to position [0, 0]
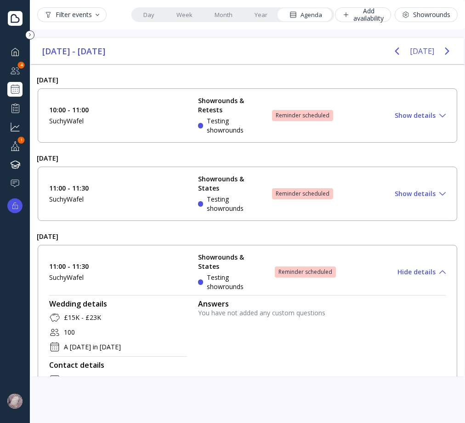
click at [18, 63] on div "4" at bounding box center [21, 65] width 7 height 7
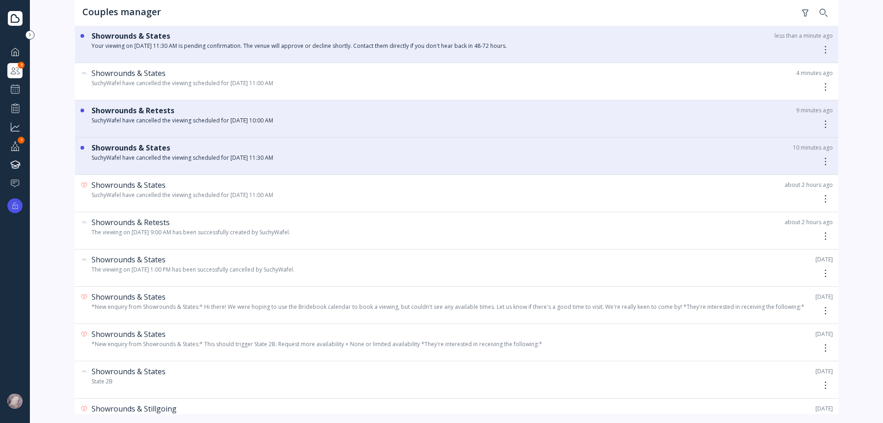
click at [415, 51] on div "Showrounds & States less than a minute ago Your viewing on October 28th, 2025 a…" at bounding box center [456, 44] width 763 height 37
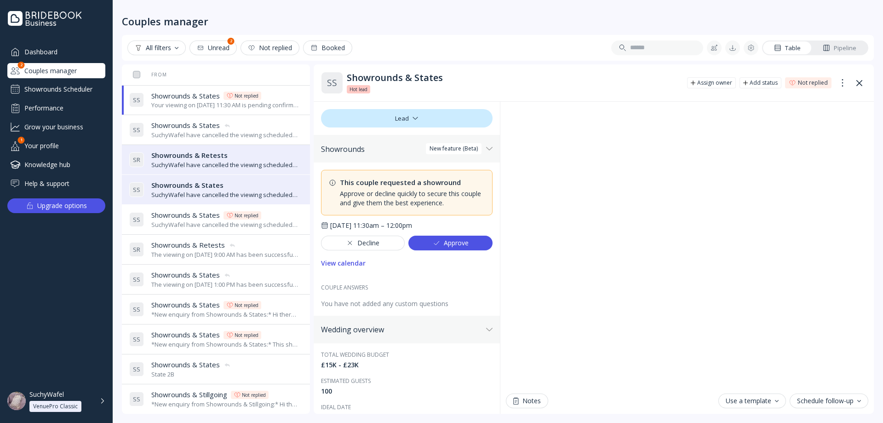
click at [55, 90] on div "Showrounds Scheduler" at bounding box center [56, 89] width 98 height 15
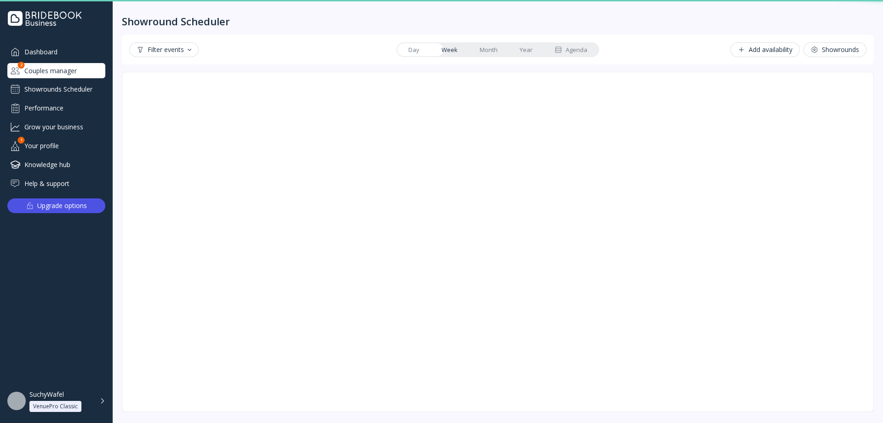
scroll to position [1, 0]
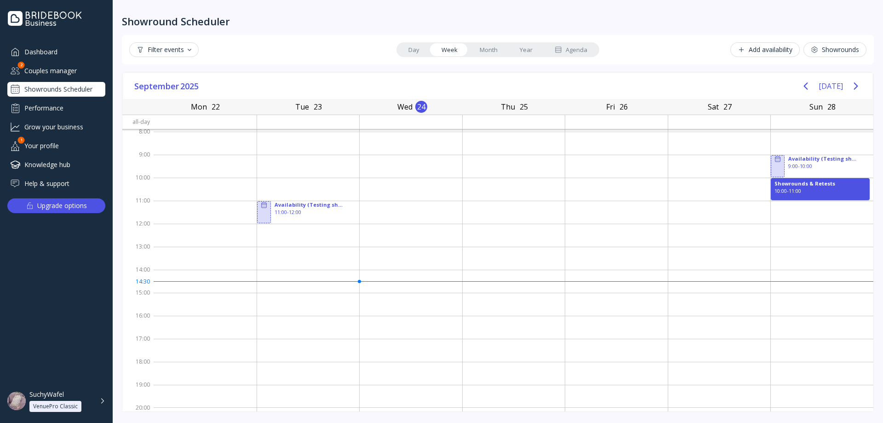
drag, startPoint x: 579, startPoint y: 50, endPoint x: 568, endPoint y: 68, distance: 21.1
click at [579, 49] on div "Agenda" at bounding box center [570, 50] width 33 height 9
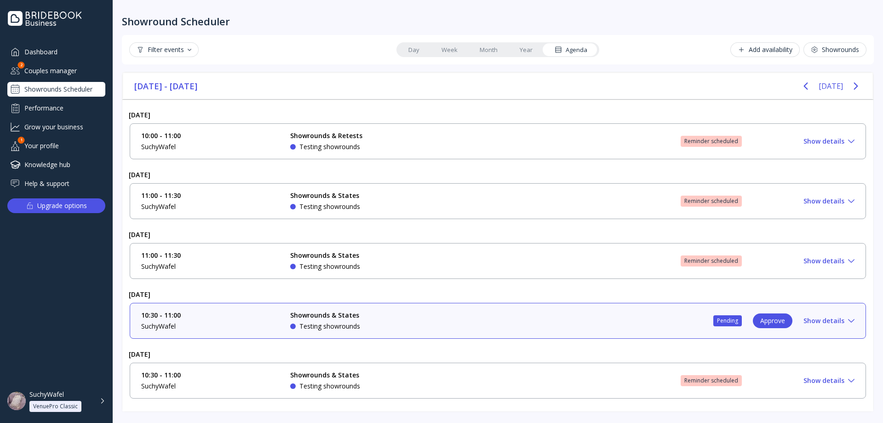
drag, startPoint x: 57, startPoint y: 309, endPoint x: 129, endPoint y: 310, distance: 72.2
click at [57, 309] on div "Dashboard Couples manager 2 Showrounds Scheduler Performance Grow your business…" at bounding box center [56, 205] width 113 height 323
click at [588, 316] on div "10:30 - 11:00 SuchyWafel Showrounds & States Testing showrounds Pending Approve…" at bounding box center [497, 320] width 713 height 20
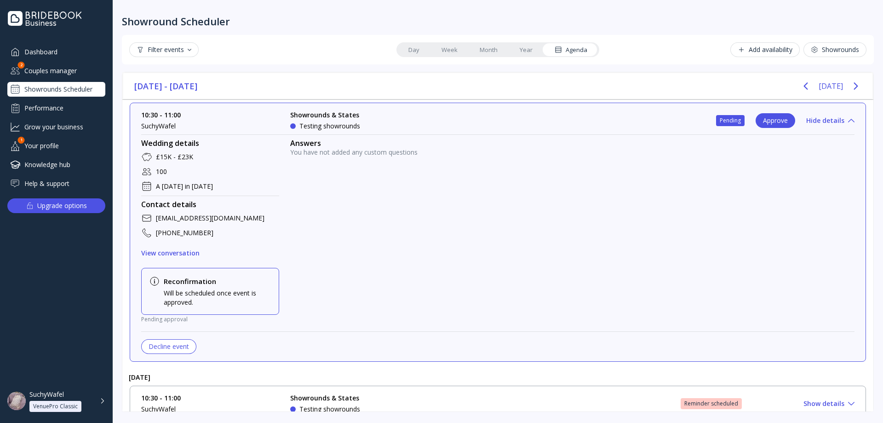
scroll to position [217, 0]
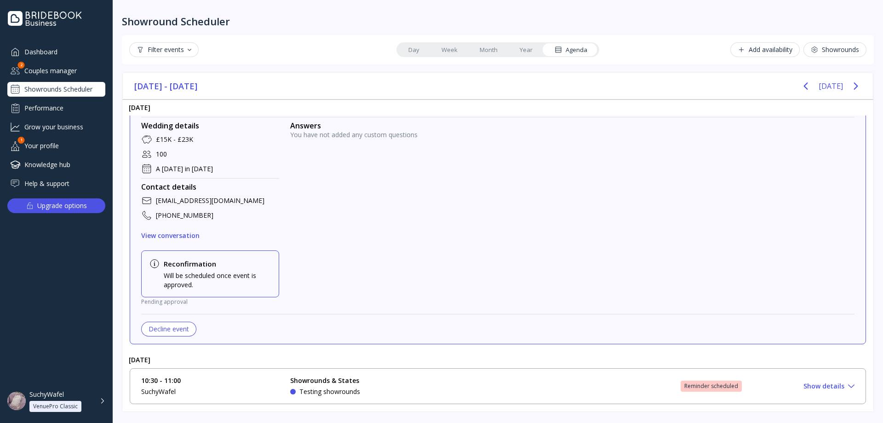
click at [169, 334] on button "Decline event" at bounding box center [168, 328] width 55 height 15
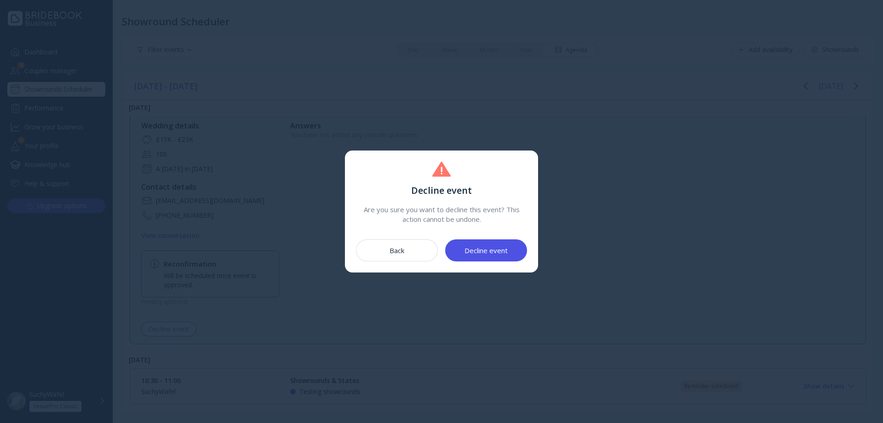
click at [512, 246] on button "Decline event" at bounding box center [486, 250] width 82 height 22
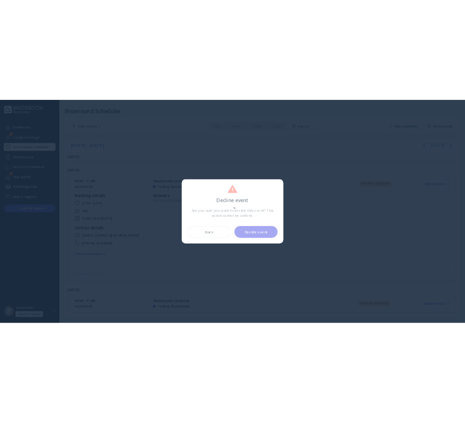
scroll to position [161, 0]
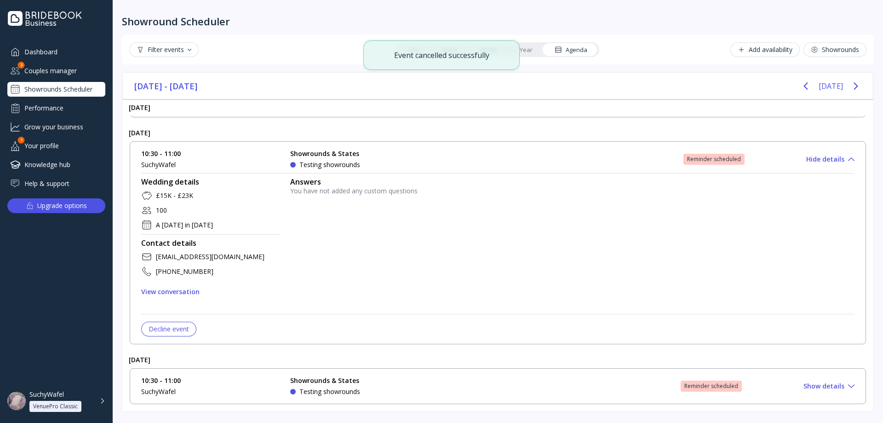
click at [183, 331] on div "Decline event" at bounding box center [169, 328] width 40 height 7
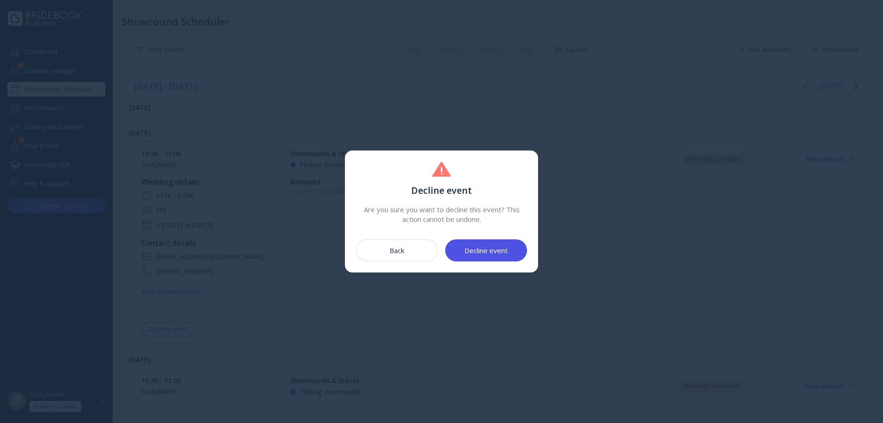
click at [485, 252] on div "Decline event" at bounding box center [485, 249] width 43 height 7
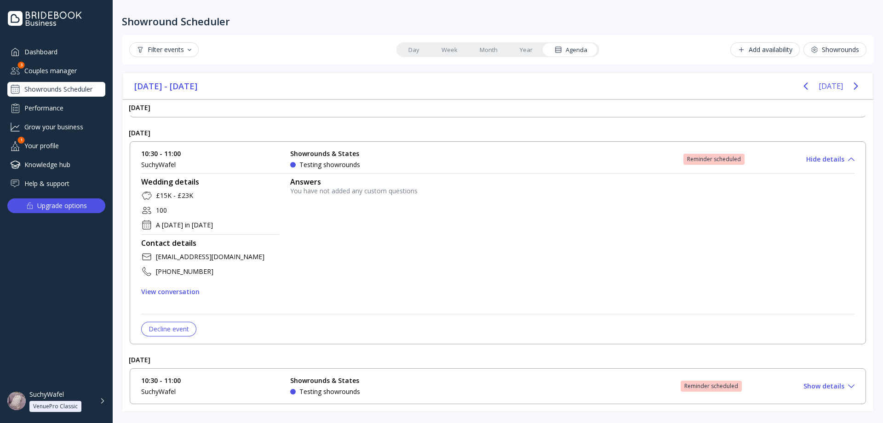
drag, startPoint x: 661, startPoint y: 264, endPoint x: 652, endPoint y: 265, distance: 8.8
click at [661, 264] on div "Answers You have not added any custom questions" at bounding box center [572, 241] width 564 height 129
click at [157, 333] on button "Decline event" at bounding box center [168, 328] width 55 height 15
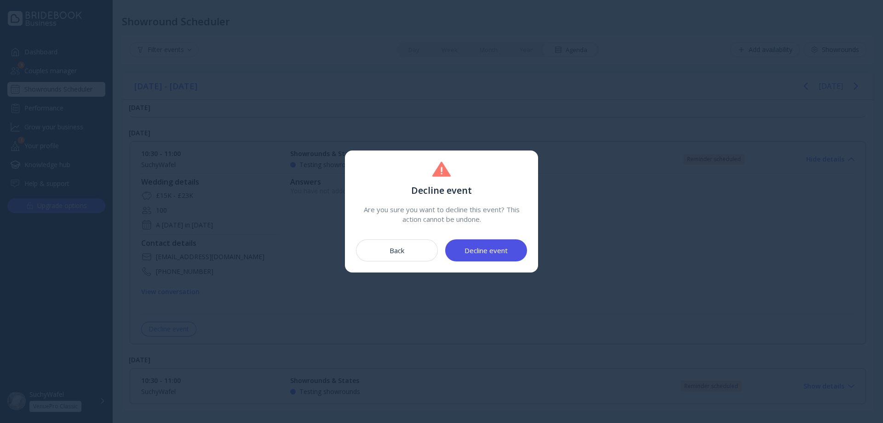
click at [487, 254] on div "Decline event" at bounding box center [485, 249] width 43 height 7
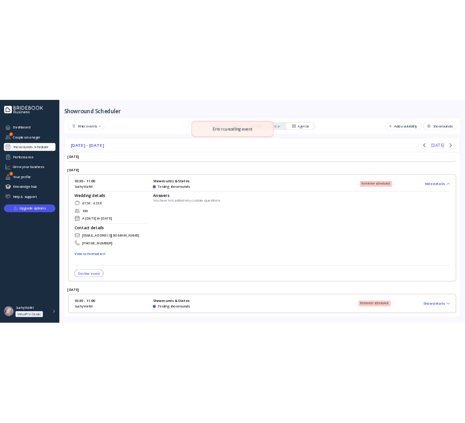
scroll to position [198, 0]
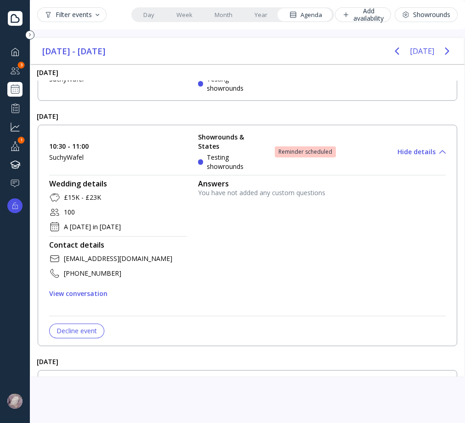
click at [86, 331] on div "Decline event" at bounding box center [77, 330] width 40 height 7
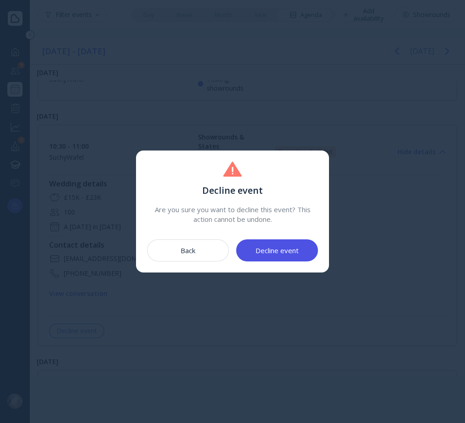
click at [274, 257] on button "Decline event" at bounding box center [277, 250] width 82 height 22
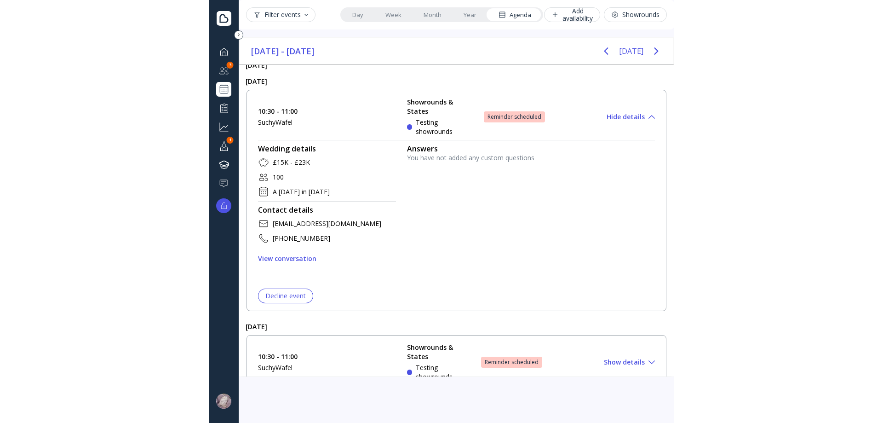
scroll to position [244, 0]
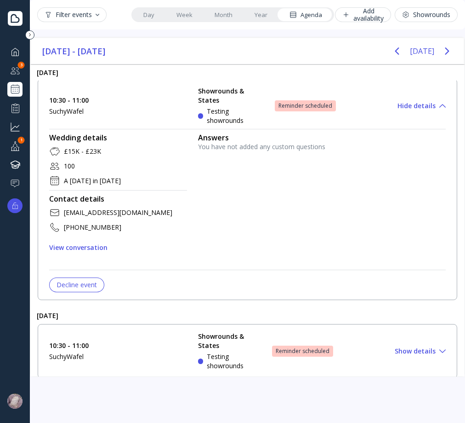
click at [46, 400] on div "Filter events Day Week Month Year Agenda Add availability Showrounds September …" at bounding box center [247, 211] width 435 height 423
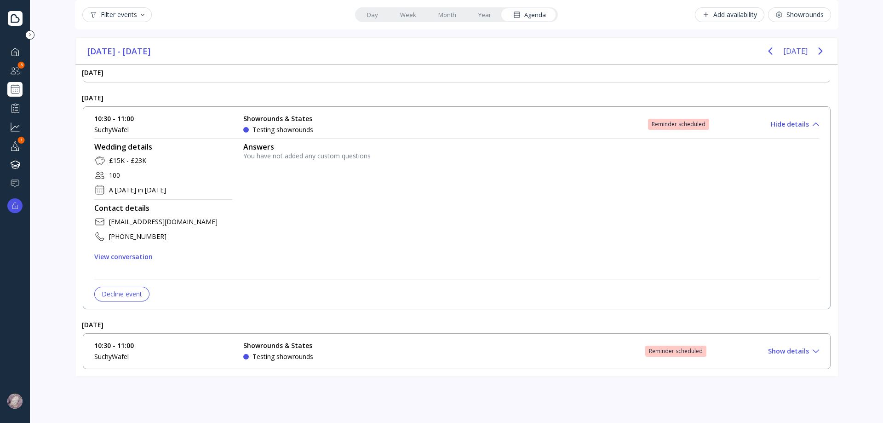
scroll to position [161, 0]
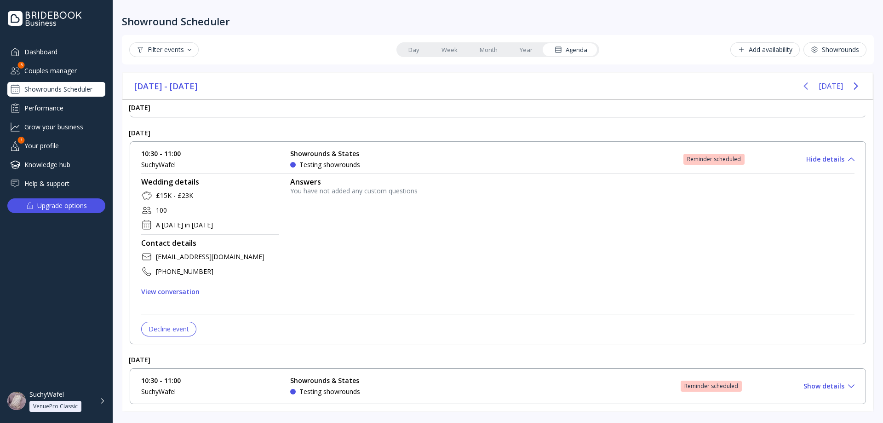
click at [806, 88] on icon "Previous page" at bounding box center [805, 85] width 11 height 11
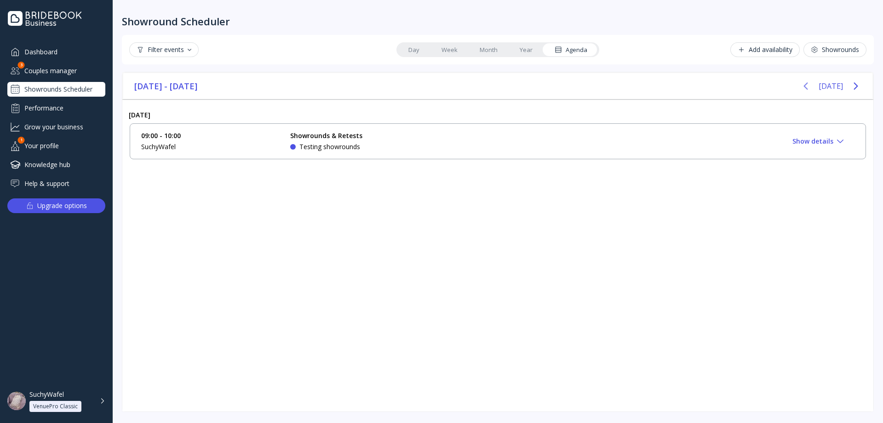
click at [806, 88] on icon "Previous page" at bounding box center [805, 85] width 11 height 11
click at [834, 84] on button "Today" at bounding box center [830, 86] width 24 height 17
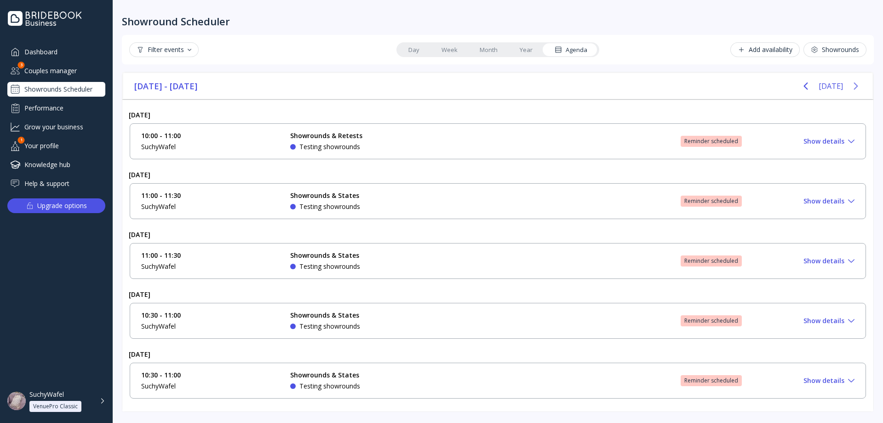
click at [859, 86] on icon "Next page" at bounding box center [855, 85] width 11 height 11
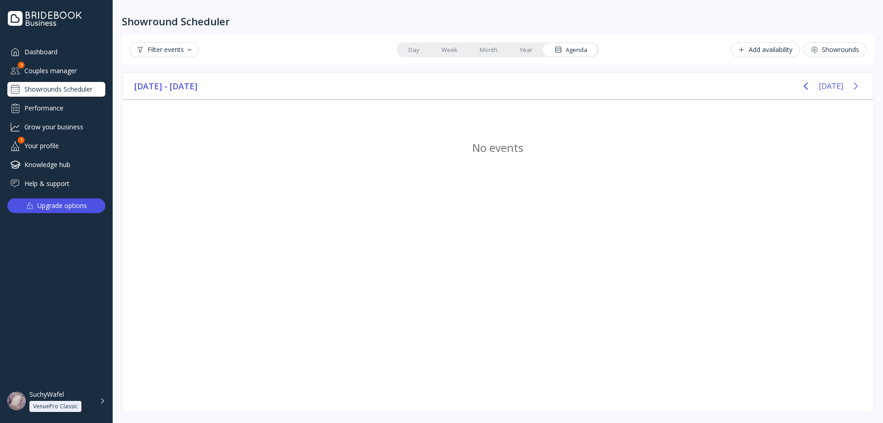
click at [844, 90] on div "Today" at bounding box center [830, 86] width 69 height 18
click at [835, 89] on button "Today" at bounding box center [830, 86] width 24 height 17
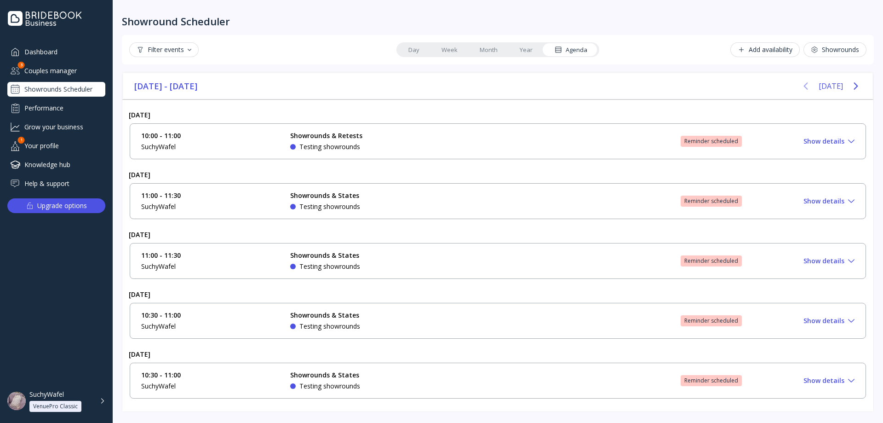
click at [811, 83] on icon "Previous page" at bounding box center [805, 85] width 11 height 11
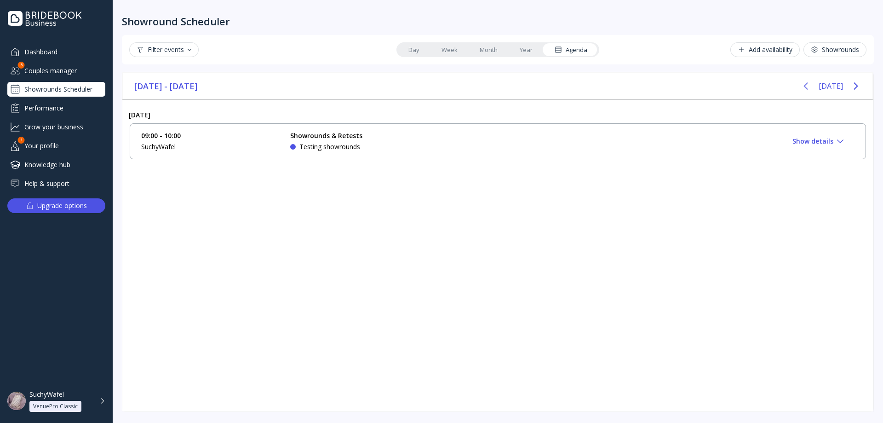
click at [646, 121] on div "30 Sat Aug 2025" at bounding box center [497, 115] width 751 height 16
click at [643, 138] on div "09:00 - 10:00 SuchyWafel Showrounds & Retests Testing showrounds Approve Show d…" at bounding box center [497, 141] width 713 height 20
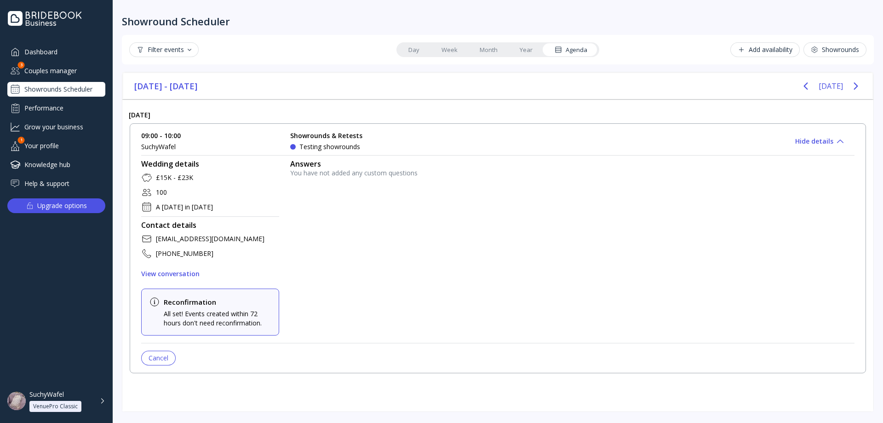
click at [203, 316] on div "All set! Events created within 72 hours don't need reconfirmation." at bounding box center [218, 318] width 108 height 18
